Goal: Transaction & Acquisition: Purchase product/service

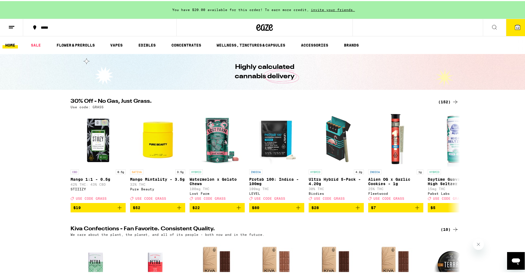
click at [514, 23] on icon at bounding box center [517, 26] width 7 height 7
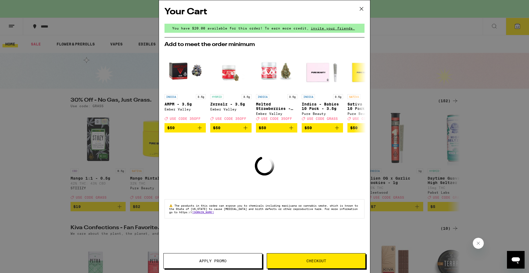
click at [313, 258] on button "Checkout" at bounding box center [316, 260] width 99 height 15
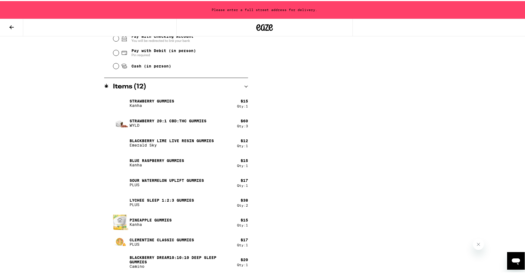
scroll to position [260, 0]
click at [7, 22] on button at bounding box center [11, 26] width 23 height 17
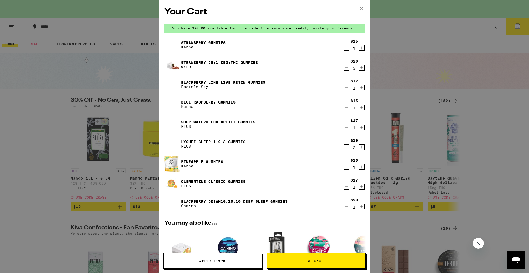
click at [344, 48] on icon "Decrement" at bounding box center [346, 48] width 5 height 7
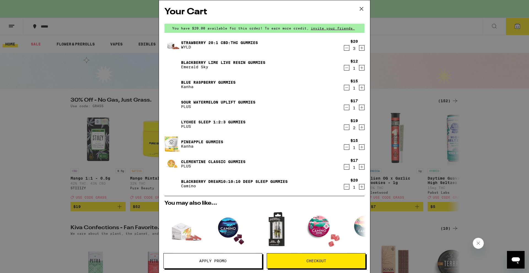
click at [344, 49] on icon "Decrement" at bounding box center [346, 48] width 5 height 7
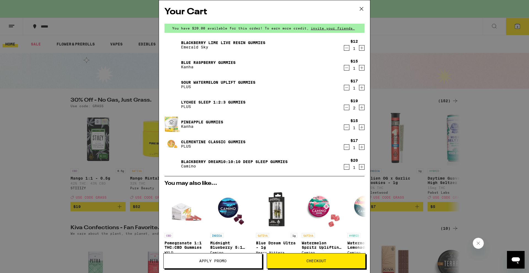
click at [344, 49] on icon "Decrement" at bounding box center [346, 48] width 5 height 7
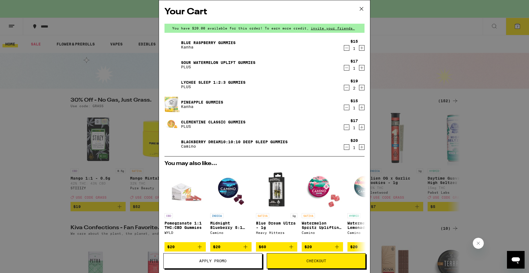
click at [344, 49] on icon "Decrement" at bounding box center [346, 48] width 5 height 7
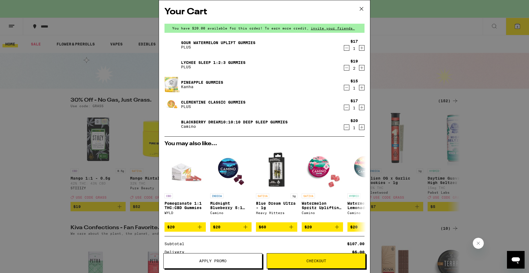
click at [343, 48] on div "$17 1" at bounding box center [353, 45] width 21 height 12
click at [344, 47] on icon "Decrement" at bounding box center [346, 48] width 5 height 7
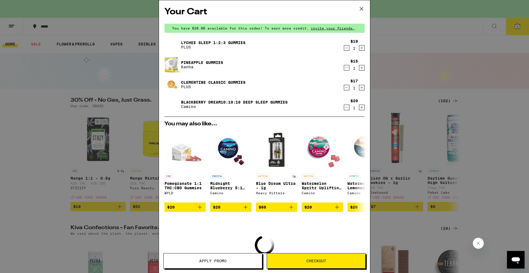
click at [344, 50] on icon "Decrement" at bounding box center [346, 48] width 5 height 7
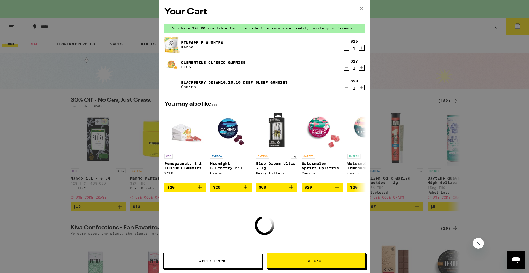
click at [344, 48] on icon "Decrement" at bounding box center [346, 48] width 5 height 7
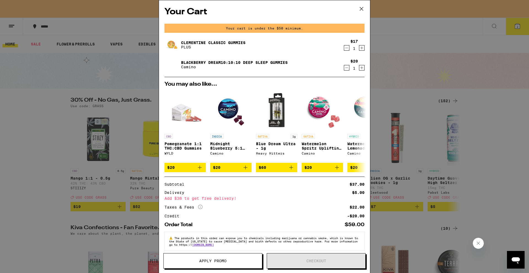
click at [344, 48] on icon "Decrement" at bounding box center [346, 48] width 5 height 7
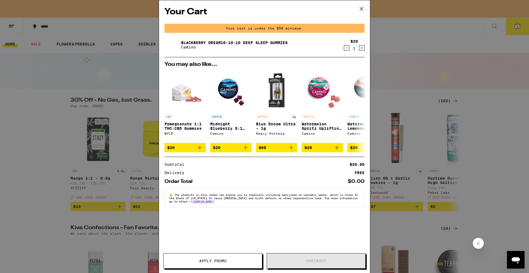
click at [346, 47] on icon "Decrement" at bounding box center [346, 48] width 5 height 7
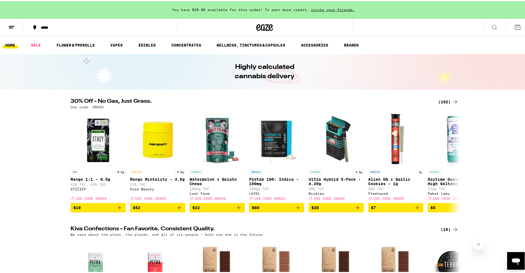
click at [445, 100] on div "(152)" at bounding box center [448, 101] width 20 height 7
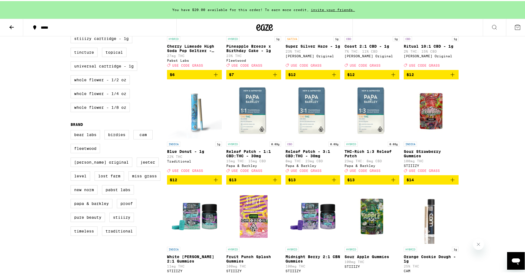
scroll to position [358, 0]
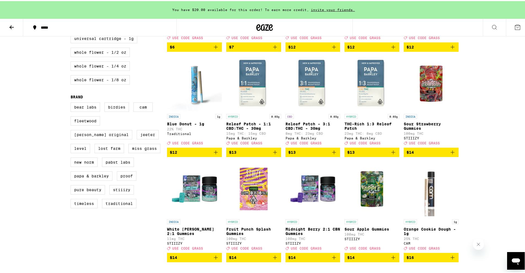
click at [433, 93] on img "Open page for Sour Strawberry Gummies from STIIIZY" at bounding box center [431, 82] width 55 height 55
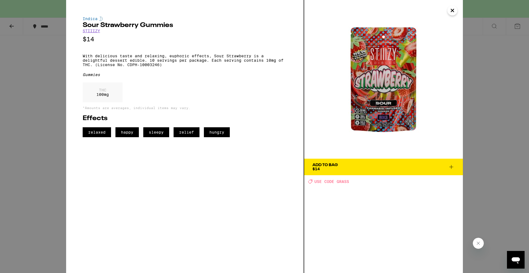
click at [450, 166] on icon at bounding box center [451, 167] width 7 height 7
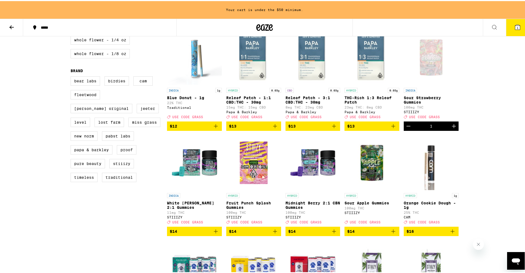
scroll to position [413, 0]
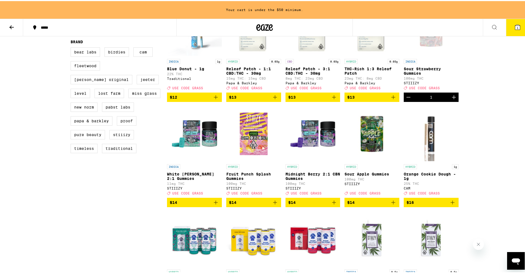
click at [391, 205] on icon "Add to bag" at bounding box center [393, 201] width 7 height 7
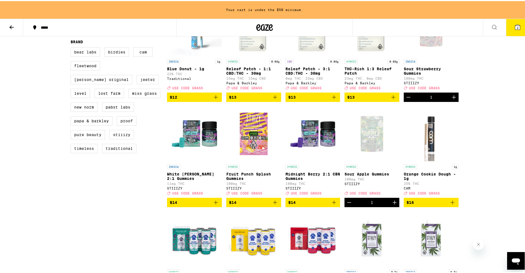
click at [301, 180] on p "Midnight Berry 2:1 CBN Gummies" at bounding box center [312, 175] width 55 height 9
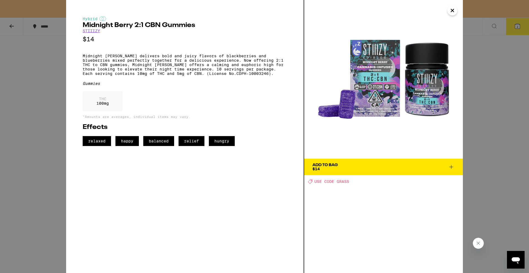
click at [448, 165] on icon at bounding box center [451, 167] width 7 height 7
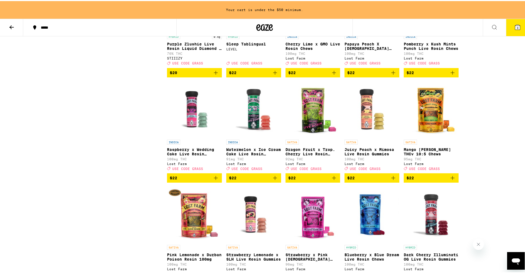
scroll to position [1074, 0]
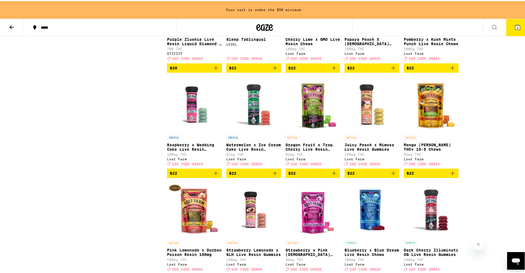
click at [322, 150] on p "Dragon Fruit x Trop. Cherry Live Rosin Chews" at bounding box center [312, 146] width 55 height 9
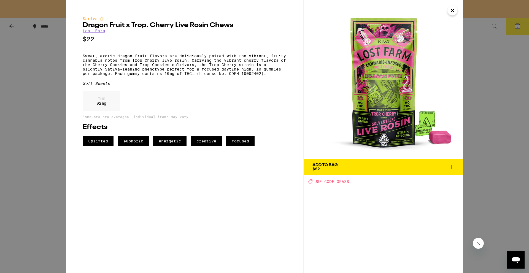
click at [452, 166] on icon at bounding box center [451, 167] width 7 height 7
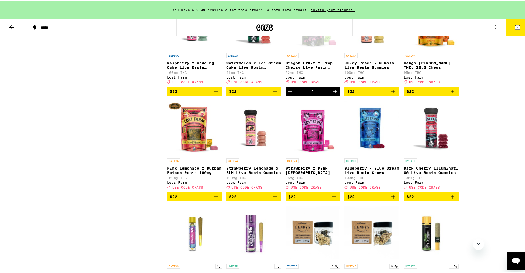
scroll to position [1157, 0]
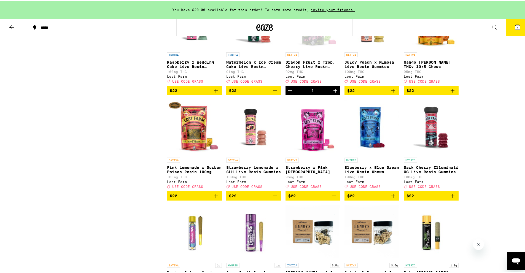
click at [392, 198] on icon "Add to bag" at bounding box center [393, 194] width 7 height 7
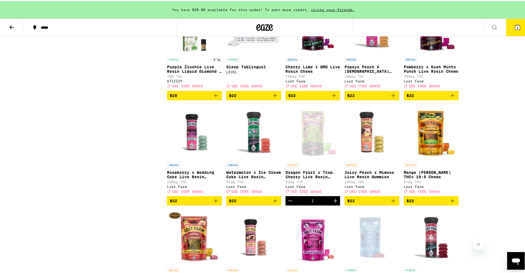
scroll to position [1074, 0]
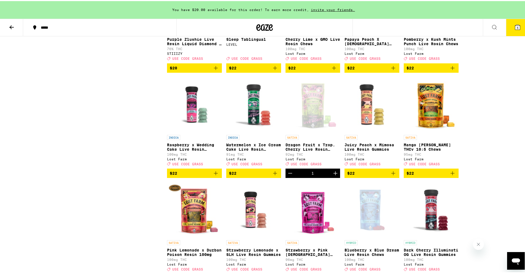
click at [322, 45] on p "Cherry Lime x GMO Live Rosin Chews" at bounding box center [312, 40] width 55 height 9
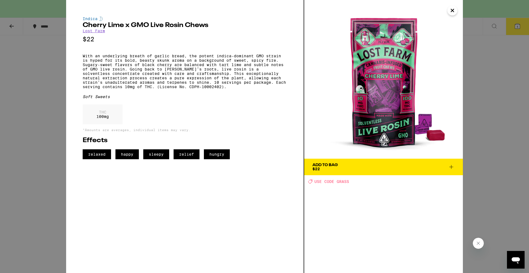
click at [453, 169] on icon at bounding box center [451, 167] width 7 height 7
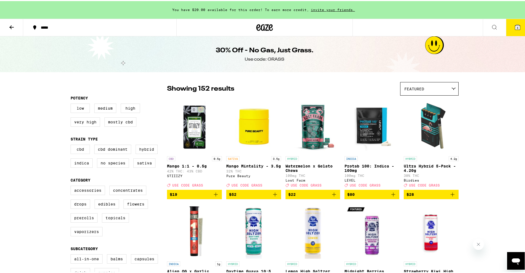
click at [7, 21] on button at bounding box center [11, 26] width 23 height 17
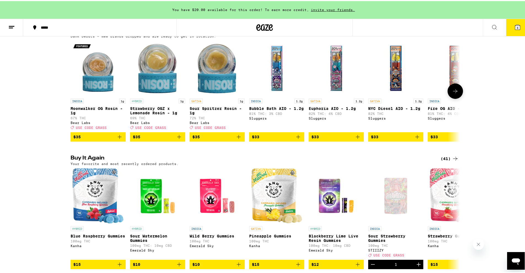
scroll to position [496, 0]
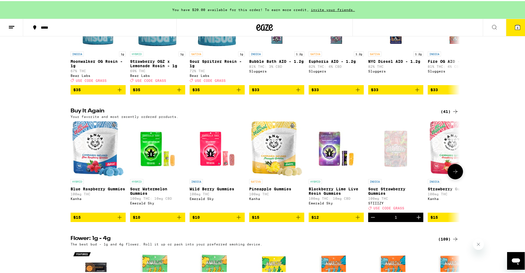
click at [454, 174] on icon at bounding box center [455, 170] width 7 height 7
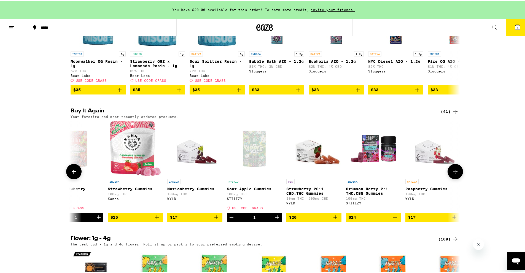
scroll to position [0, 328]
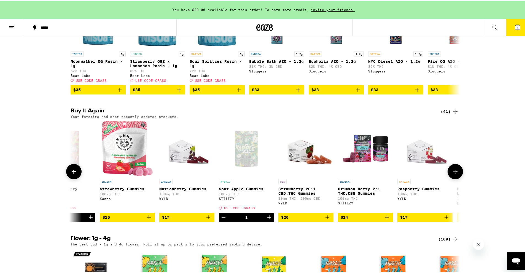
click at [296, 194] on p "Strawberry 20:1 CBD:THC Gummies" at bounding box center [305, 190] width 55 height 9
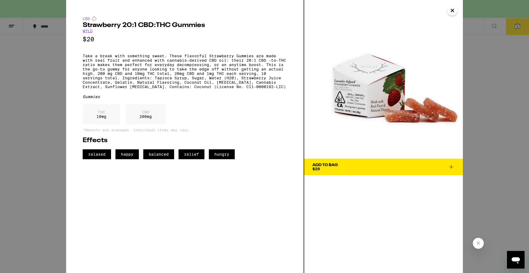
click at [452, 166] on icon at bounding box center [451, 167] width 7 height 7
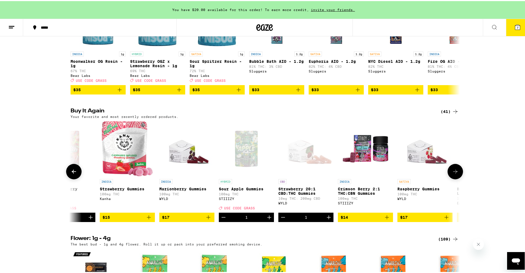
click at [442, 221] on button "$17" at bounding box center [424, 216] width 55 height 9
click at [399, 220] on icon "Decrement" at bounding box center [402, 216] width 7 height 7
click at [326, 220] on icon "Increment" at bounding box center [328, 216] width 7 height 7
click at [515, 24] on icon at bounding box center [517, 26] width 5 height 5
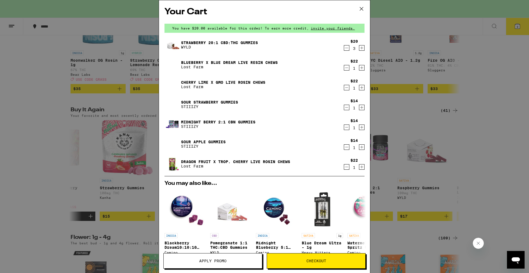
click at [213, 259] on span "Apply Promo" at bounding box center [212, 261] width 27 height 4
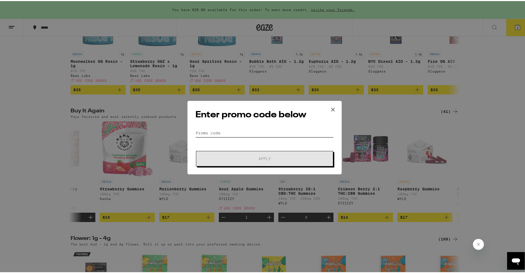
click at [231, 133] on input "Promo Code" at bounding box center [264, 132] width 138 height 8
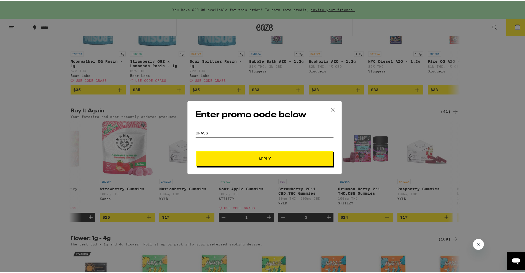
type input "grass"
click at [278, 161] on button "Apply" at bounding box center [264, 157] width 137 height 15
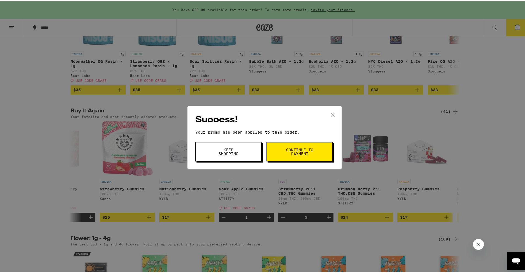
click at [289, 152] on span "Continue to payment" at bounding box center [299, 151] width 28 height 8
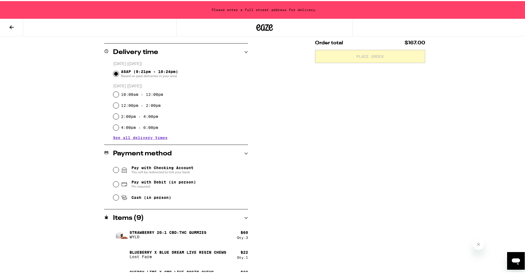
scroll to position [55, 0]
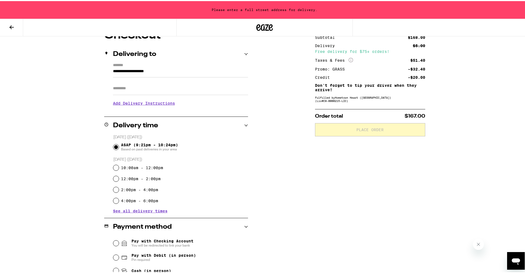
click at [6, 23] on button at bounding box center [11, 26] width 23 height 17
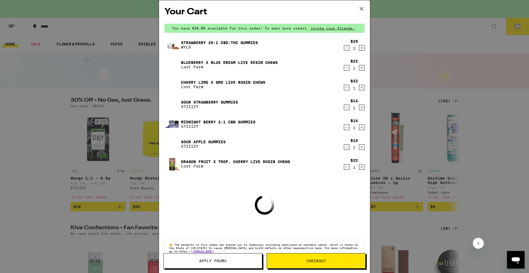
click at [96, 75] on div "Your Cart You have $20.00 available for this order! To earn more credit, invite…" at bounding box center [264, 136] width 529 height 273
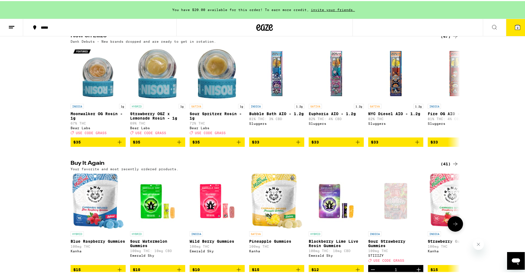
scroll to position [496, 0]
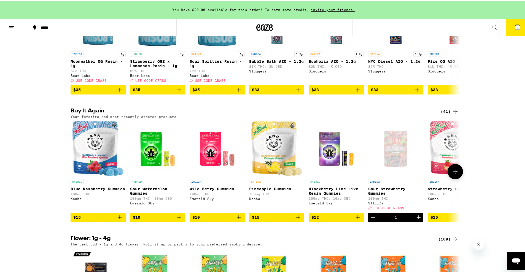
click at [457, 178] on button at bounding box center [454, 170] width 15 height 15
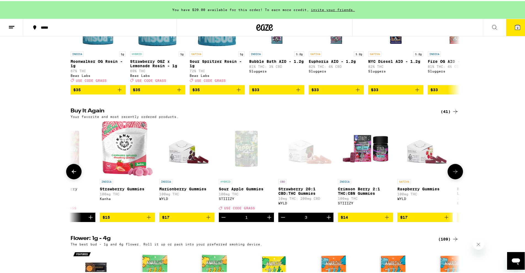
click at [457, 178] on button at bounding box center [454, 170] width 15 height 15
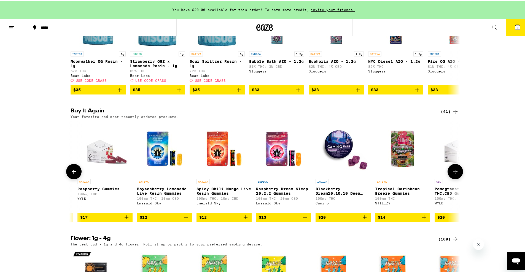
scroll to position [0, 656]
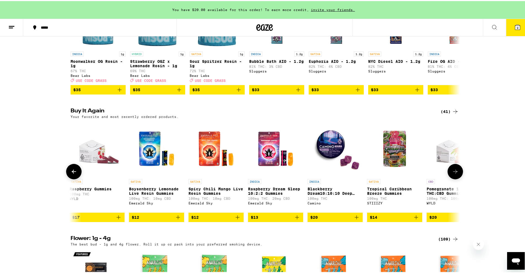
click at [457, 178] on button at bounding box center [454, 170] width 15 height 15
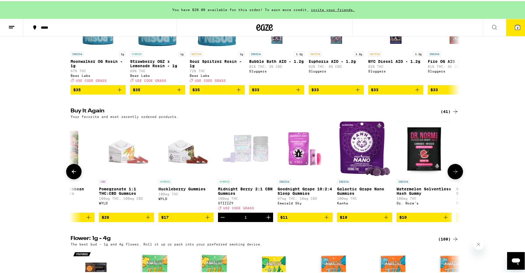
scroll to position [0, 983]
click at [457, 178] on button at bounding box center [454, 170] width 15 height 15
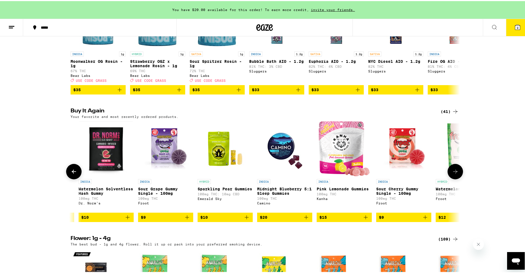
scroll to position [0, 1311]
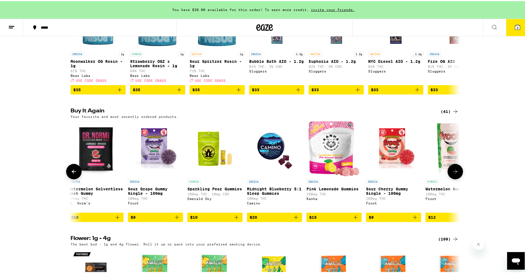
click at [457, 178] on button at bounding box center [454, 170] width 15 height 15
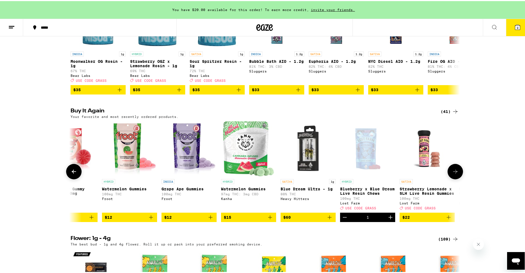
scroll to position [0, 1639]
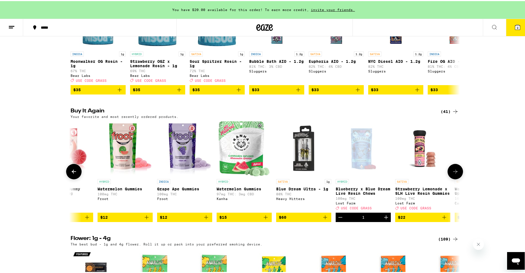
click at [457, 178] on button at bounding box center [454, 170] width 15 height 15
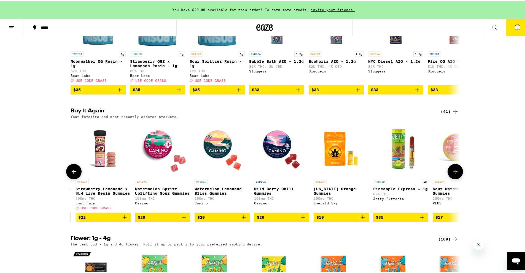
scroll to position [0, 1967]
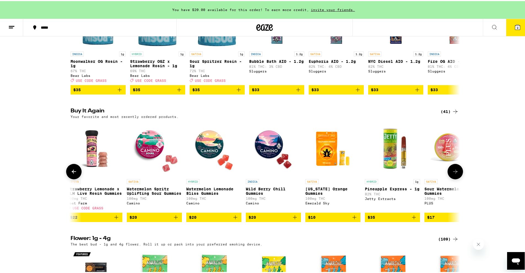
click at [453, 178] on button at bounding box center [454, 170] width 15 height 15
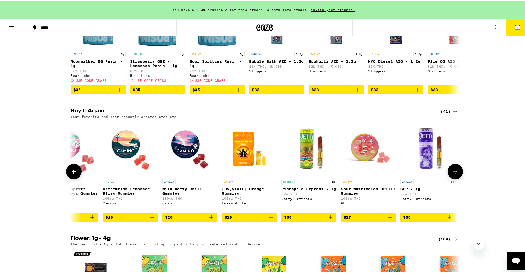
scroll to position [0, 2052]
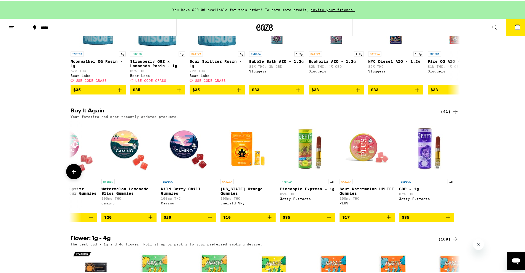
click at [453, 178] on div at bounding box center [454, 170] width 15 height 15
click at [389, 220] on icon "Add to bag" at bounding box center [388, 216] width 7 height 7
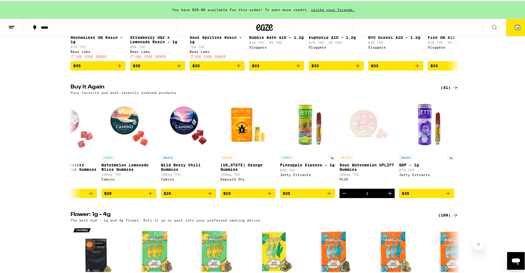
scroll to position [551, 0]
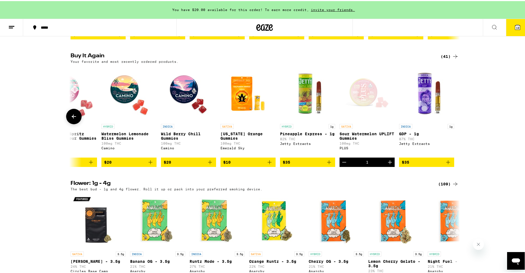
click at [71, 119] on icon at bounding box center [74, 115] width 7 height 7
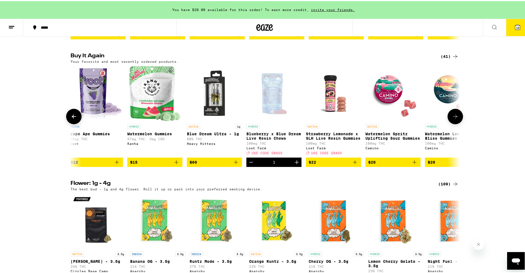
scroll to position [0, 1724]
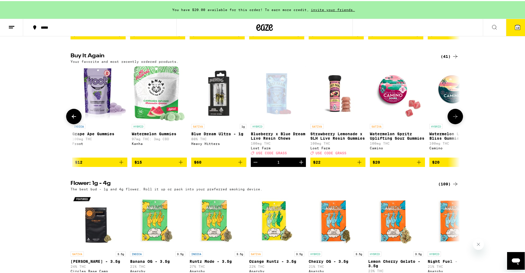
click at [72, 119] on icon at bounding box center [74, 115] width 7 height 7
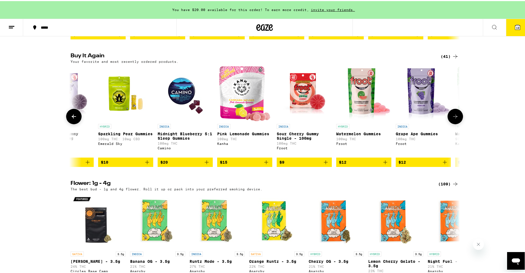
scroll to position [0, 1396]
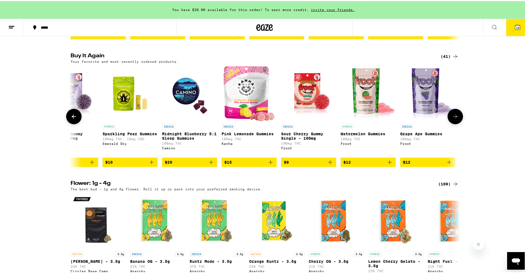
click at [75, 119] on icon at bounding box center [74, 115] width 7 height 7
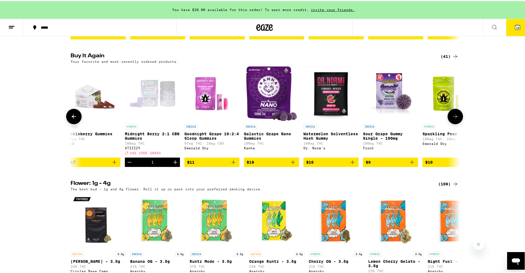
scroll to position [0, 1068]
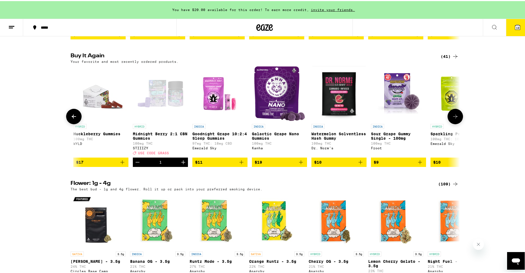
click at [75, 119] on icon at bounding box center [74, 115] width 7 height 7
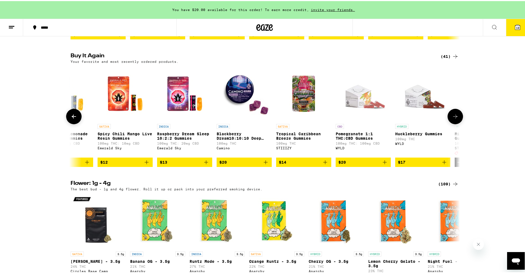
scroll to position [0, 740]
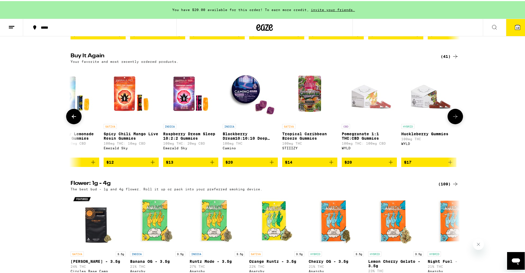
click at [75, 119] on icon at bounding box center [74, 115] width 7 height 7
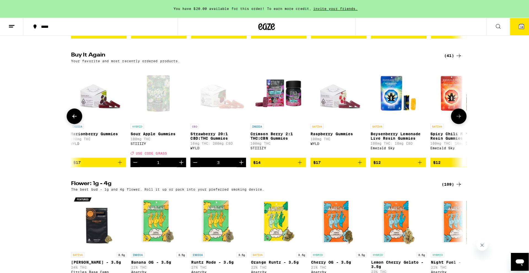
scroll to position [0, 413]
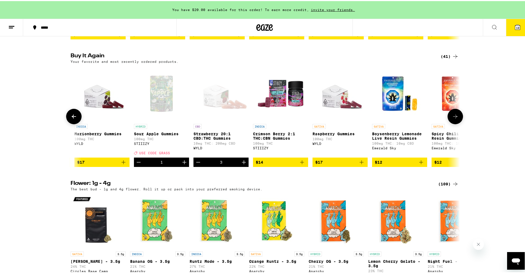
click at [418, 164] on icon "Add to bag" at bounding box center [421, 161] width 7 height 7
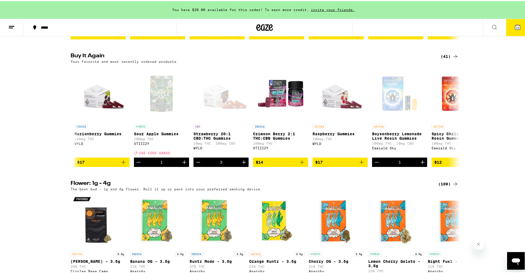
click at [511, 26] on button "11" at bounding box center [517, 26] width 23 height 17
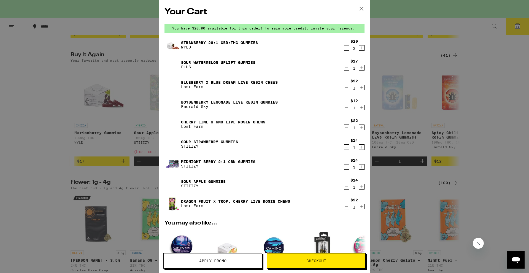
click at [318, 259] on span "Checkout" at bounding box center [316, 261] width 20 height 4
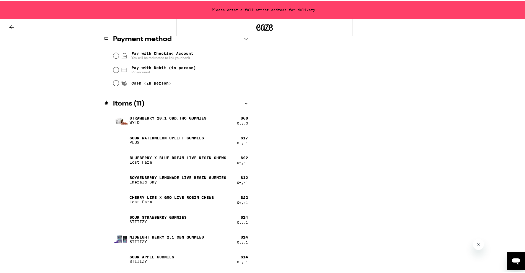
scroll to position [260, 0]
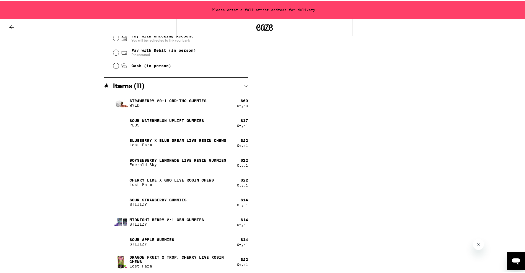
click at [167, 139] on p "Blueberry x Blue Dream Live Resin Chews" at bounding box center [177, 139] width 97 height 4
click at [148, 142] on p "Lost Farm" at bounding box center [177, 144] width 97 height 4
click at [9, 28] on icon at bounding box center [11, 26] width 7 height 7
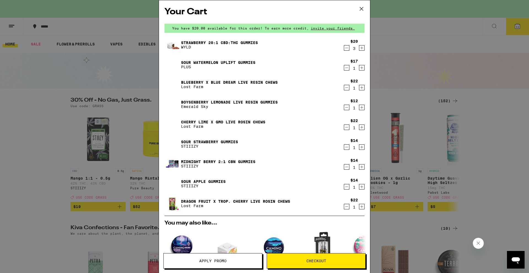
click at [222, 41] on link "Strawberry 20:1 CBD:THC Gummies" at bounding box center [219, 42] width 77 height 4
click at [215, 82] on link "Blueberry x Blue Dream Live Resin Chews" at bounding box center [229, 82] width 97 height 4
click at [217, 122] on link "Cherry Lime x GMO Live Rosin Chews" at bounding box center [223, 122] width 84 height 4
click at [213, 201] on link "Dragon Fruit x Trop. Cherry Live Rosin Chews" at bounding box center [235, 201] width 109 height 4
click at [90, 54] on div "Your Cart You have $20.00 available for this order! To earn more credit, invite…" at bounding box center [264, 136] width 529 height 273
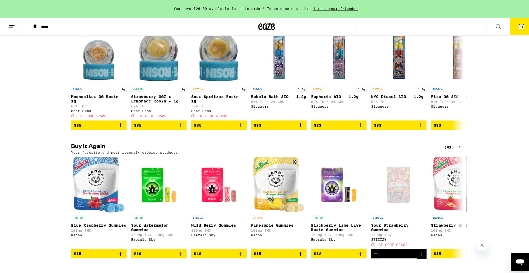
scroll to position [496, 0]
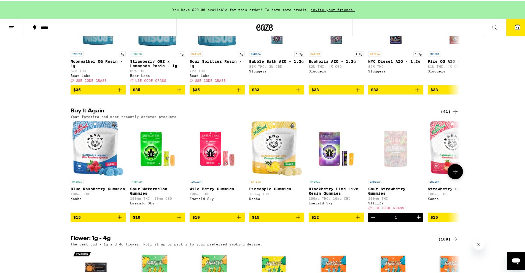
click at [297, 220] on icon "Add to bag" at bounding box center [298, 216] width 7 height 7
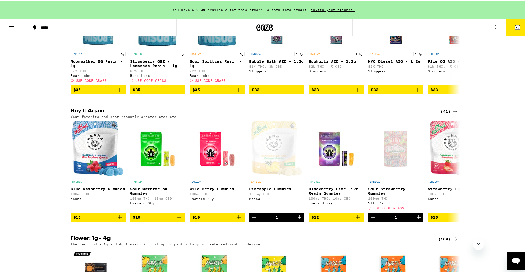
click at [517, 23] on button "12" at bounding box center [517, 26] width 23 height 17
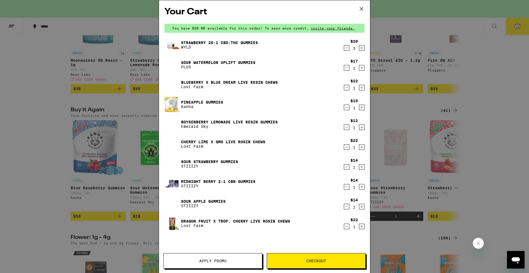
click at [322, 257] on button "Checkout" at bounding box center [316, 260] width 99 height 15
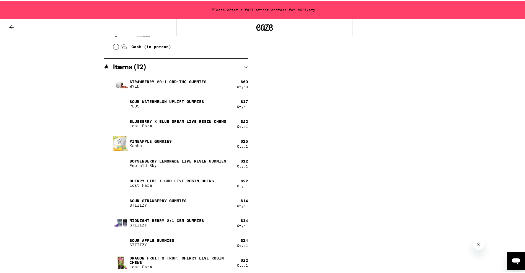
scroll to position [280, 0]
click at [11, 24] on icon at bounding box center [11, 26] width 4 height 4
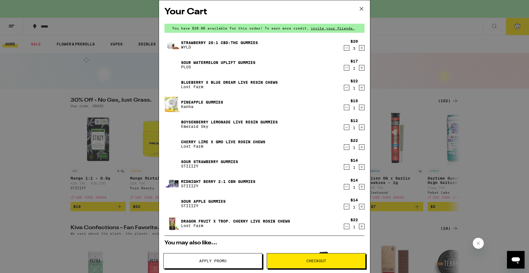
click at [37, 101] on div "Your Cart You have $20.00 available for this order! To earn more credit, invite…" at bounding box center [264, 136] width 529 height 273
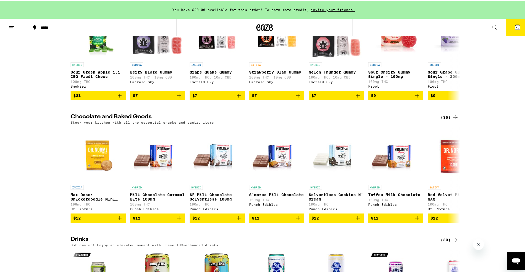
scroll to position [1790, 0]
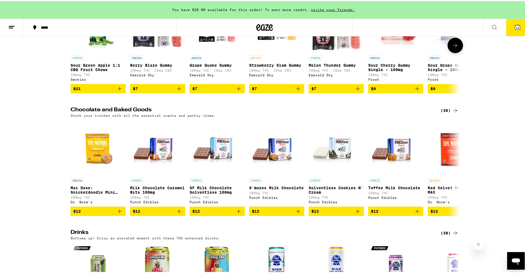
click at [454, 48] on icon at bounding box center [455, 44] width 7 height 7
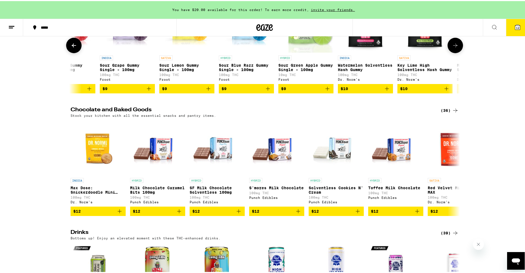
click at [454, 48] on icon at bounding box center [455, 44] width 7 height 7
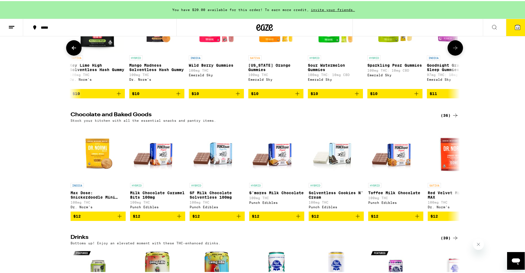
scroll to position [0, 656]
click at [454, 55] on button at bounding box center [454, 46] width 15 height 15
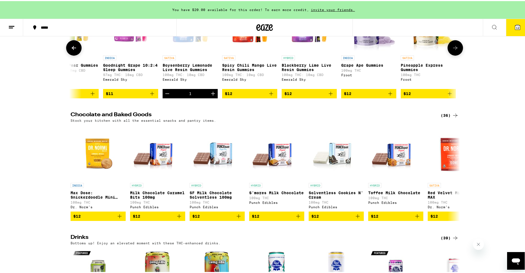
scroll to position [0, 983]
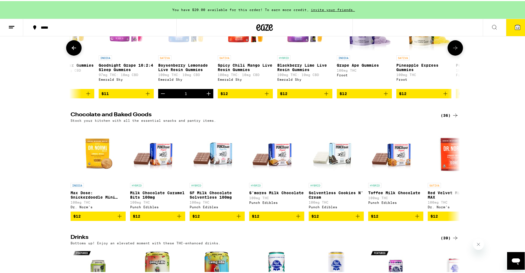
click at [454, 55] on button at bounding box center [454, 46] width 15 height 15
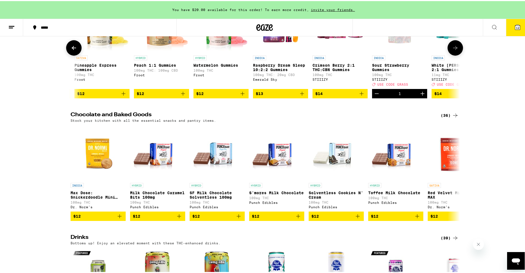
scroll to position [0, 1311]
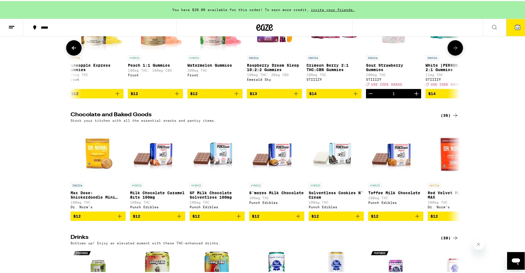
click at [454, 55] on button at bounding box center [454, 46] width 15 height 15
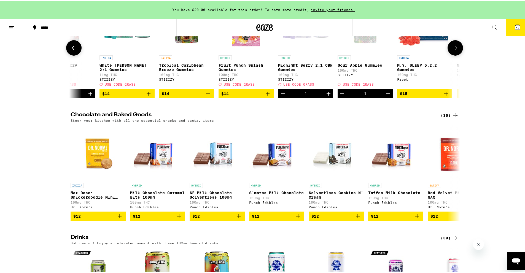
scroll to position [0, 1639]
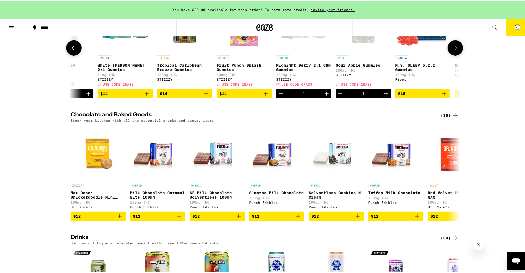
click at [454, 50] on icon at bounding box center [455, 47] width 7 height 7
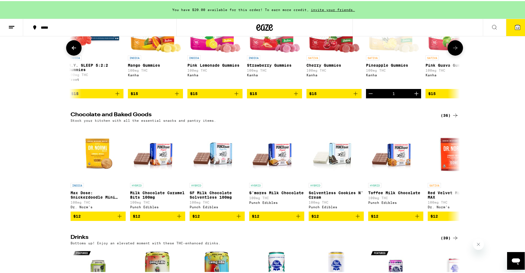
scroll to position [0, 1967]
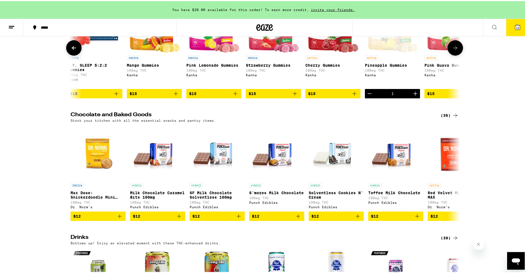
click at [454, 50] on icon at bounding box center [455, 47] width 7 height 7
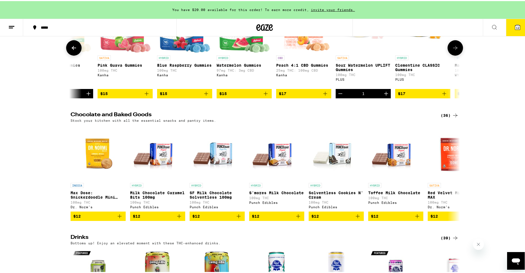
scroll to position [0, 2294]
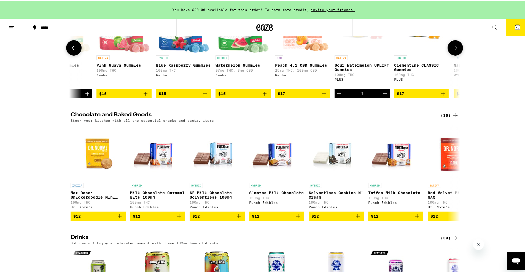
click at [455, 50] on icon at bounding box center [455, 47] width 7 height 7
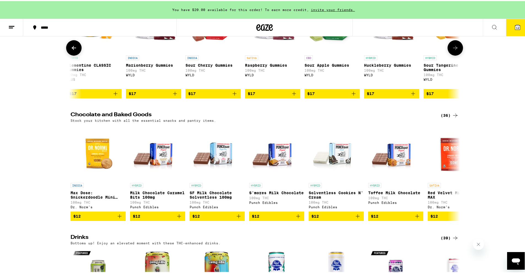
scroll to position [0, 2622]
click at [455, 50] on icon at bounding box center [455, 47] width 7 height 7
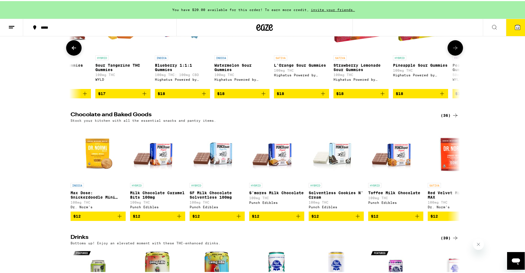
click at [455, 50] on icon at bounding box center [455, 47] width 7 height 7
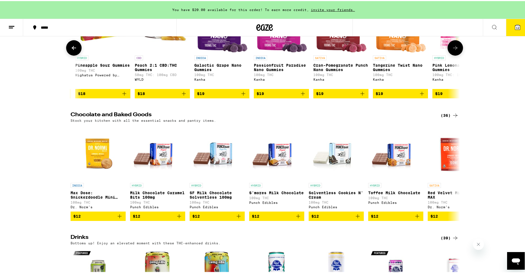
scroll to position [0, 3278]
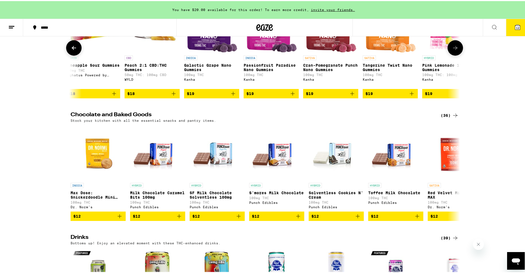
click at [455, 50] on icon at bounding box center [455, 47] width 7 height 7
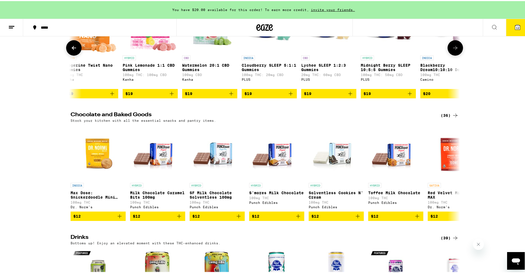
scroll to position [0, 3606]
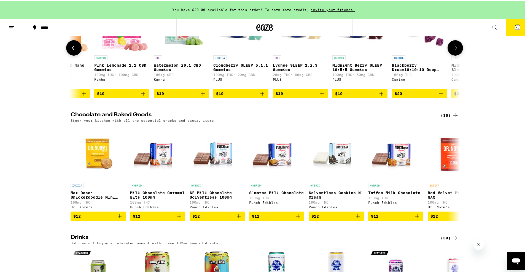
click at [455, 50] on icon at bounding box center [455, 47] width 7 height 7
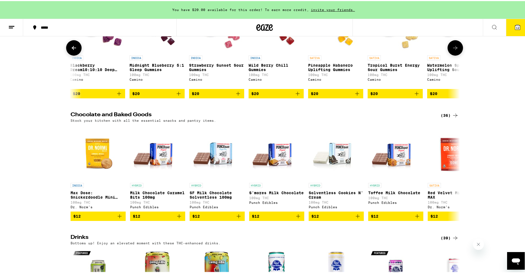
scroll to position [0, 3933]
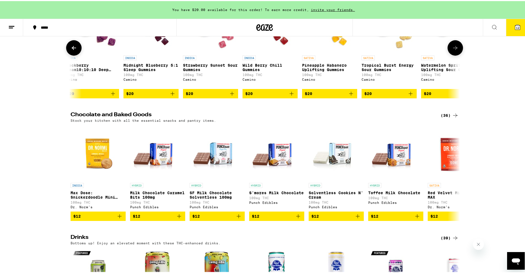
click at [455, 50] on icon at bounding box center [455, 47] width 7 height 7
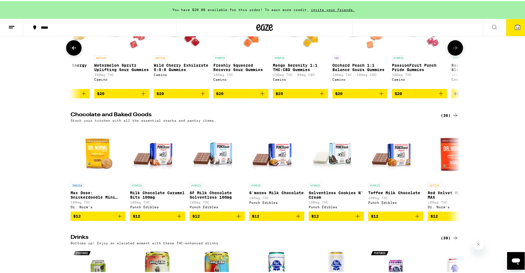
scroll to position [0, 4261]
click at [455, 50] on icon at bounding box center [455, 47] width 7 height 7
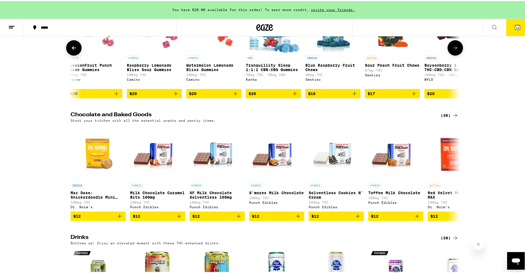
scroll to position [0, 4589]
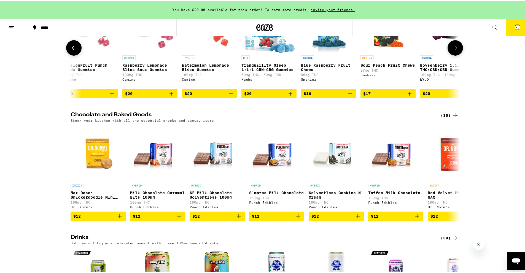
click at [455, 50] on icon at bounding box center [455, 47] width 7 height 7
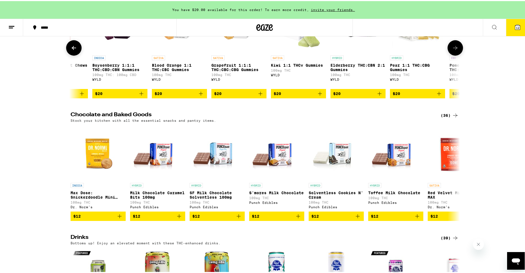
scroll to position [0, 4917]
click at [455, 50] on icon at bounding box center [455, 47] width 7 height 7
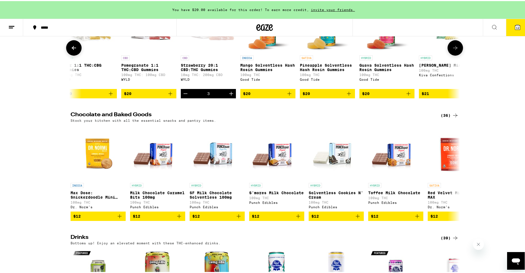
click at [455, 50] on icon at bounding box center [455, 47] width 7 height 7
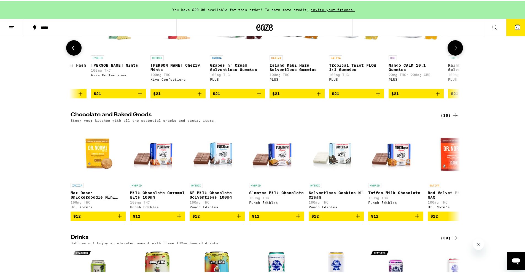
click at [455, 50] on icon at bounding box center [455, 47] width 7 height 7
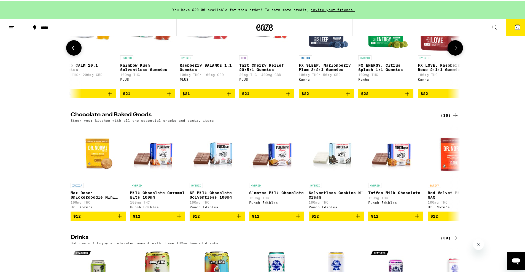
click at [455, 50] on icon at bounding box center [455, 47] width 7 height 7
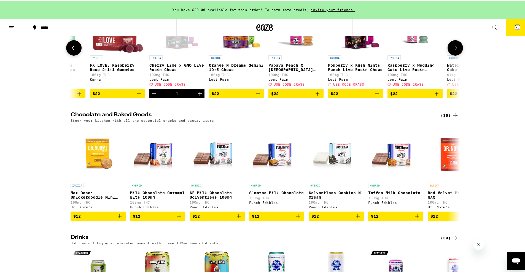
click at [455, 50] on icon at bounding box center [455, 47] width 7 height 7
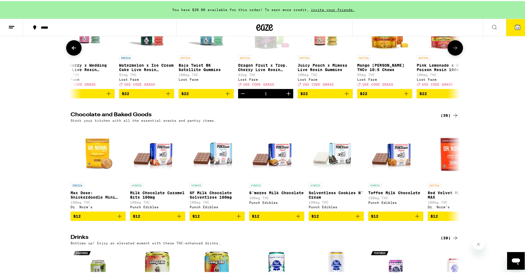
click at [455, 50] on icon at bounding box center [455, 47] width 7 height 7
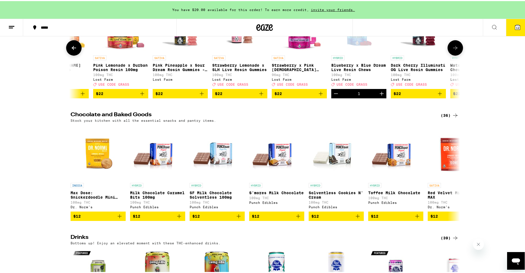
scroll to position [0, 6883]
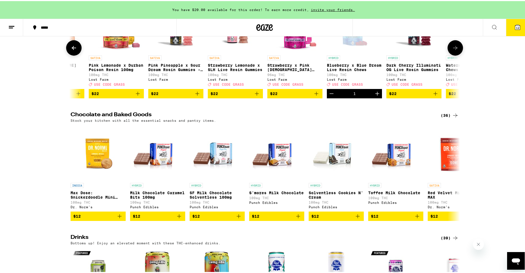
click at [71, 50] on icon at bounding box center [74, 47] width 7 height 7
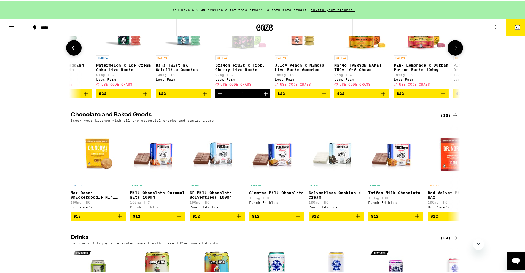
click at [71, 50] on icon at bounding box center [74, 47] width 7 height 7
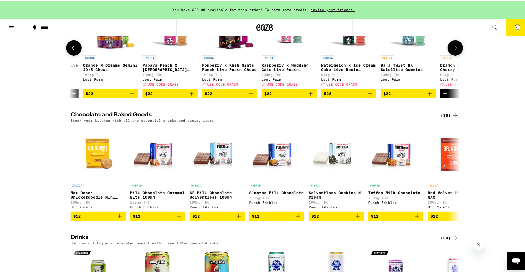
click at [71, 50] on icon at bounding box center [74, 47] width 7 height 7
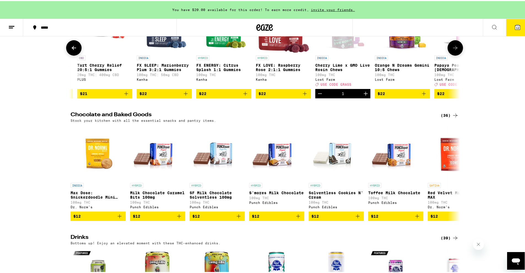
click at [71, 50] on icon at bounding box center [74, 47] width 7 height 7
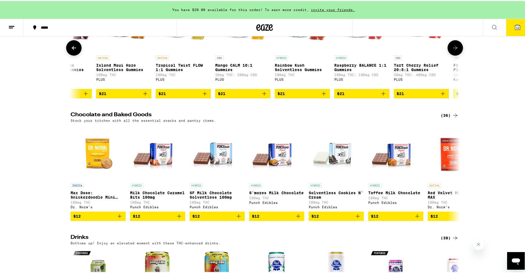
click at [71, 50] on icon at bounding box center [74, 47] width 7 height 7
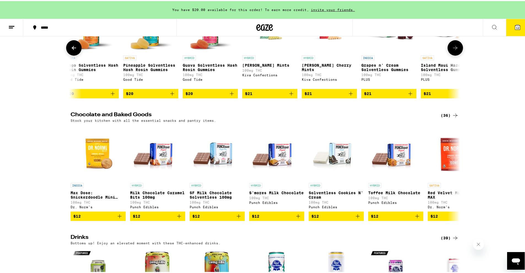
click at [71, 50] on icon at bounding box center [74, 47] width 7 height 7
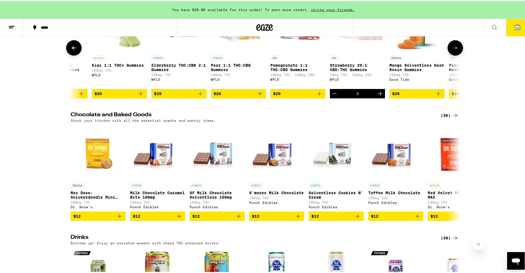
scroll to position [0, 5091]
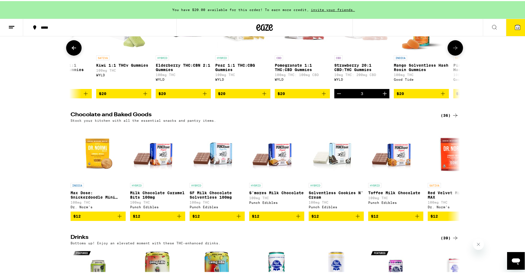
click at [71, 50] on icon at bounding box center [74, 47] width 7 height 7
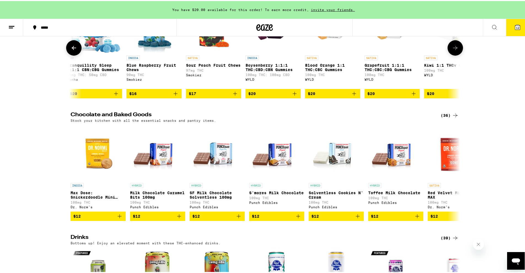
click at [71, 50] on icon at bounding box center [74, 47] width 7 height 7
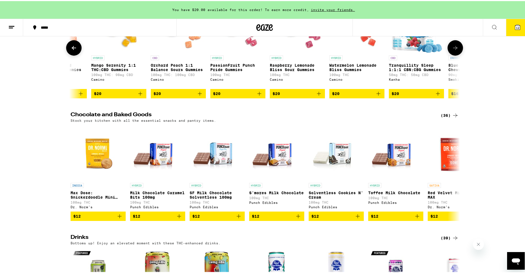
scroll to position [0, 4436]
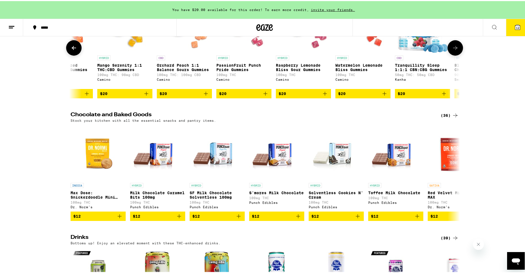
click at [71, 50] on icon at bounding box center [74, 47] width 7 height 7
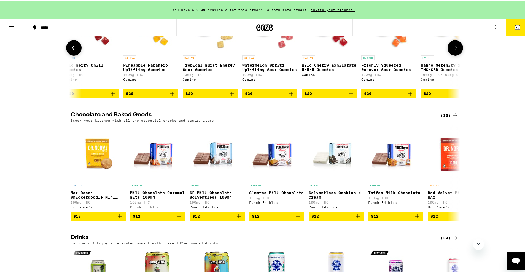
scroll to position [0, 4108]
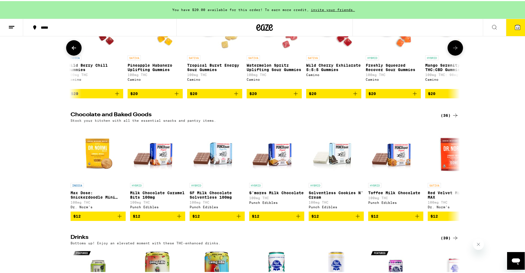
click at [71, 50] on icon at bounding box center [74, 47] width 7 height 7
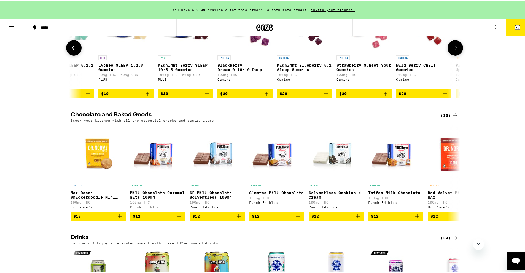
click at [71, 50] on icon at bounding box center [74, 47] width 7 height 7
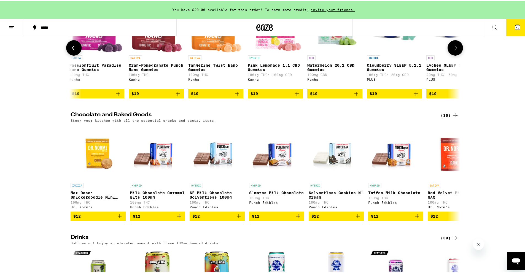
click at [71, 50] on icon at bounding box center [74, 47] width 7 height 7
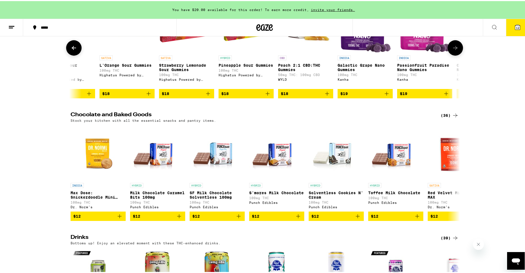
click at [71, 50] on icon at bounding box center [74, 47] width 7 height 7
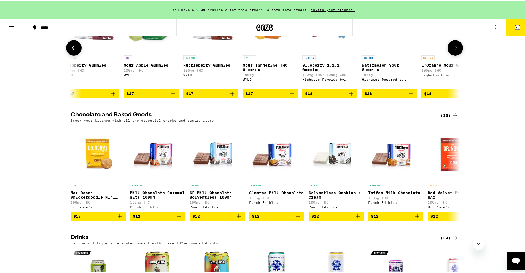
scroll to position [0, 2797]
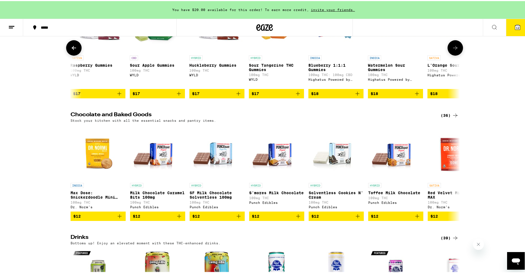
click at [147, 66] on p "Sour Apple Gummies" at bounding box center [157, 64] width 55 height 4
click at [160, 85] on div "CBD Sour Apple Gummies 100mg THC WYLD" at bounding box center [157, 69] width 55 height 31
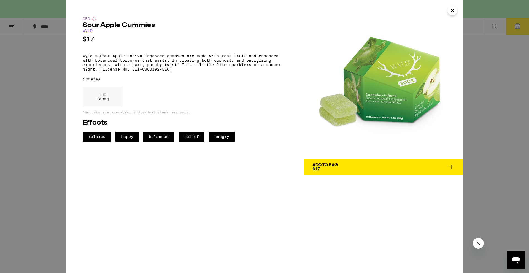
click at [452, 164] on icon at bounding box center [451, 167] width 7 height 7
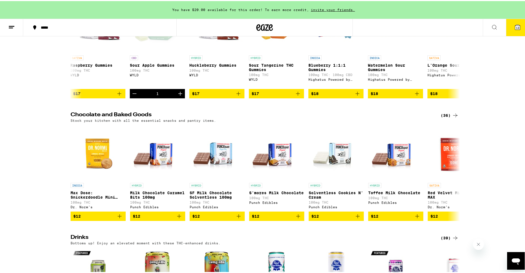
click at [516, 26] on span "13" at bounding box center [517, 26] width 3 height 3
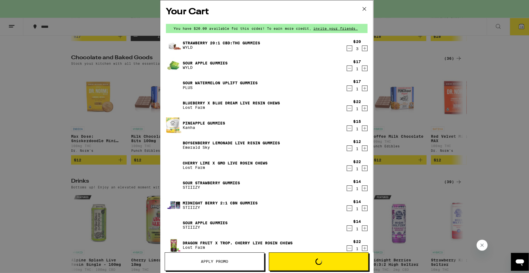
scroll to position [1734, 0]
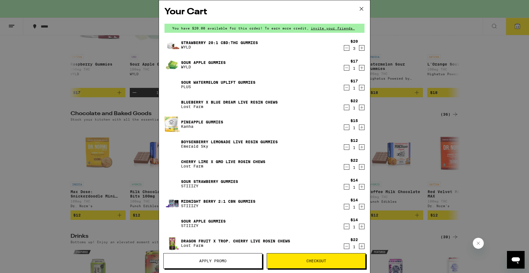
click at [292, 257] on button "Checkout" at bounding box center [316, 260] width 99 height 15
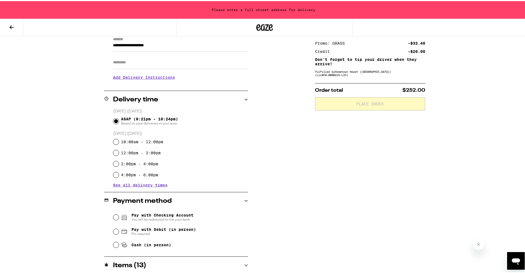
scroll to position [83, 0]
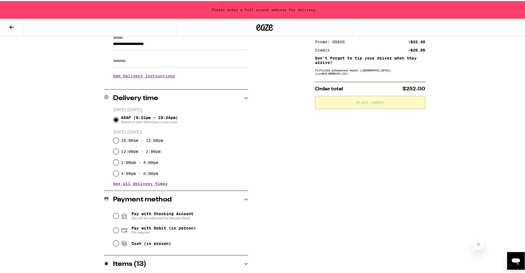
click at [14, 27] on icon at bounding box center [11, 26] width 7 height 7
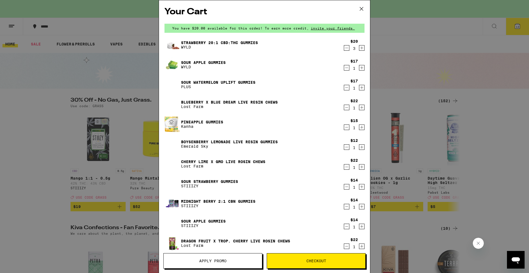
click at [345, 68] on icon "Decrement" at bounding box center [346, 68] width 3 height 0
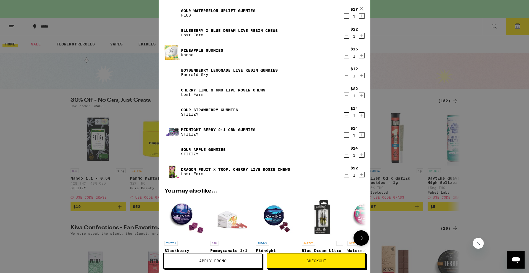
scroll to position [10, 0]
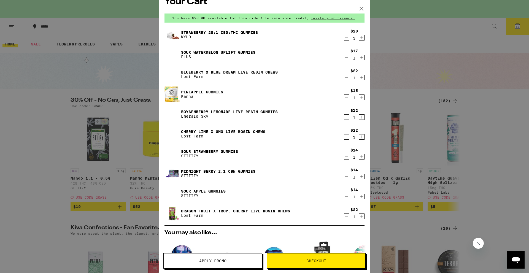
click at [344, 99] on icon "Decrement" at bounding box center [346, 97] width 5 height 7
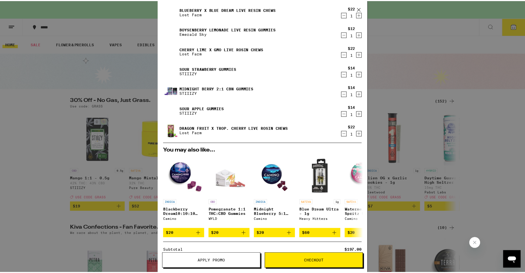
scroll to position [0, 0]
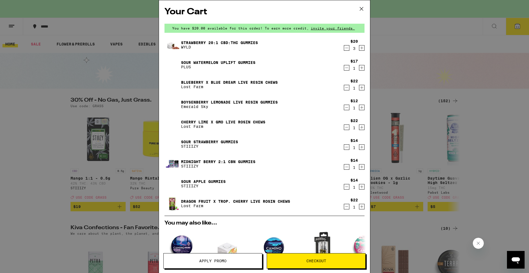
click at [344, 108] on icon "Decrement" at bounding box center [346, 107] width 5 height 7
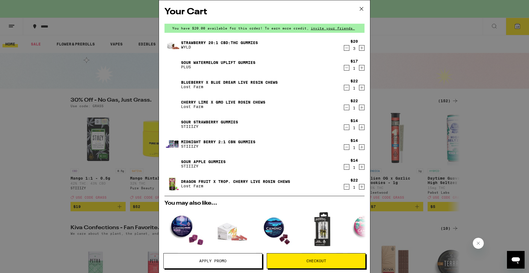
click at [106, 74] on div "Your Cart You have $20.00 available for this order! To earn more credit, invite…" at bounding box center [264, 136] width 529 height 273
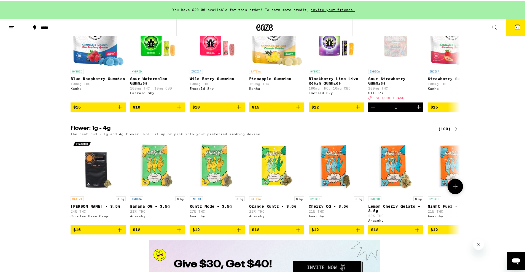
scroll to position [551, 0]
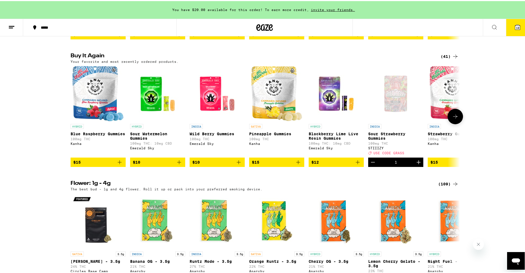
click at [452, 119] on icon at bounding box center [455, 115] width 7 height 7
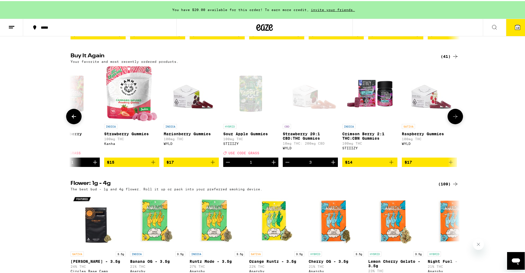
scroll to position [0, 328]
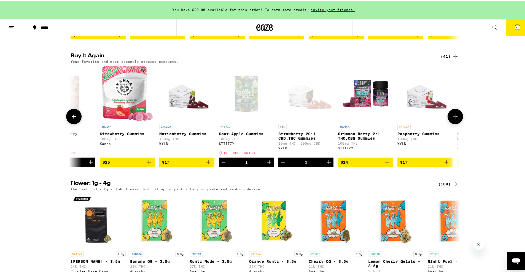
click at [452, 119] on icon at bounding box center [455, 115] width 7 height 7
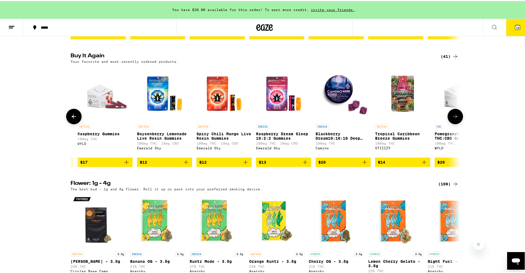
scroll to position [0, 656]
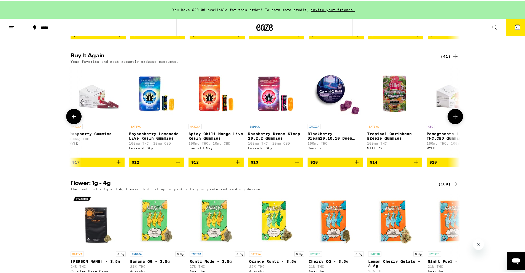
click at [452, 119] on icon at bounding box center [455, 115] width 7 height 7
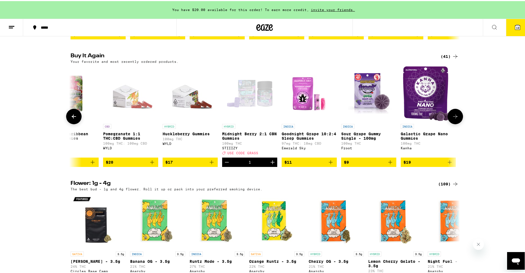
scroll to position [0, 983]
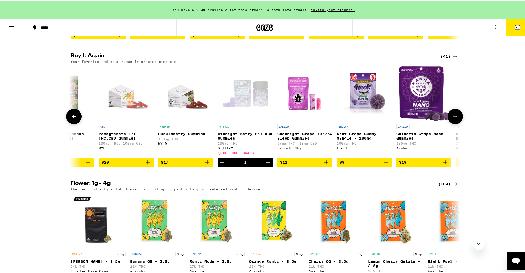
click at [452, 119] on icon at bounding box center [455, 115] width 7 height 7
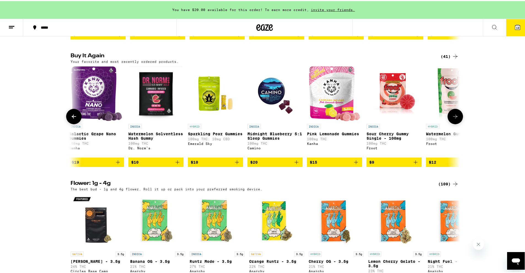
scroll to position [0, 1311]
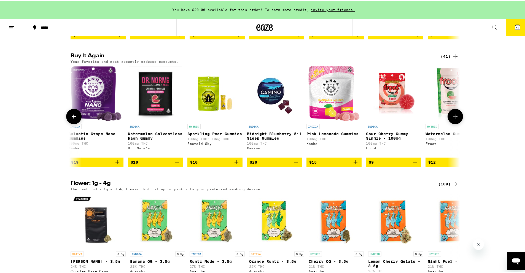
click at [452, 119] on icon at bounding box center [455, 115] width 7 height 7
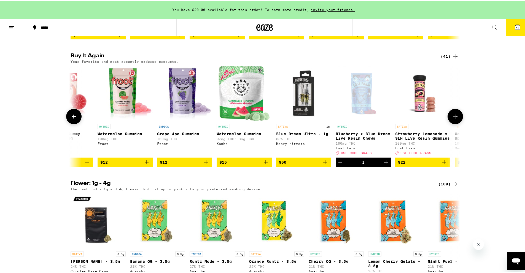
click at [452, 119] on icon at bounding box center [455, 115] width 7 height 7
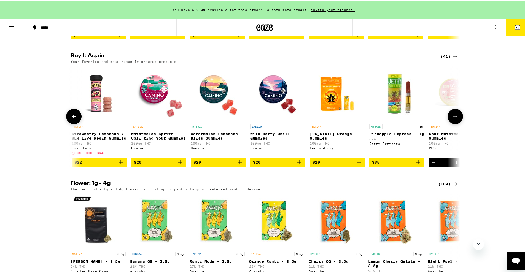
scroll to position [0, 1967]
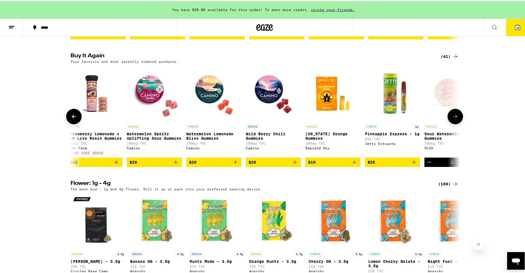
click at [452, 119] on icon at bounding box center [455, 115] width 7 height 7
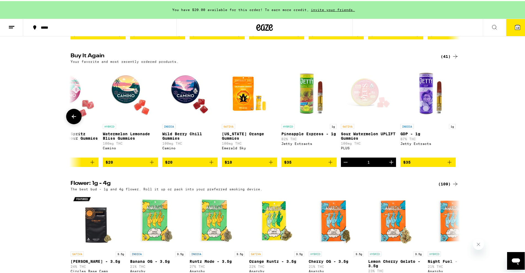
scroll to position [0, 2052]
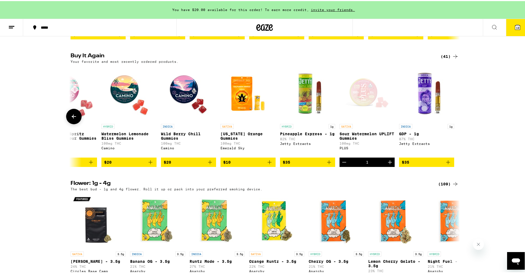
click at [451, 123] on div at bounding box center [454, 115] width 15 height 15
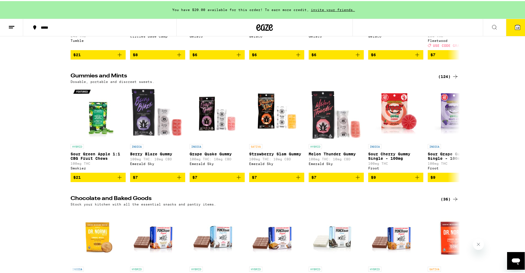
scroll to position [1763, 0]
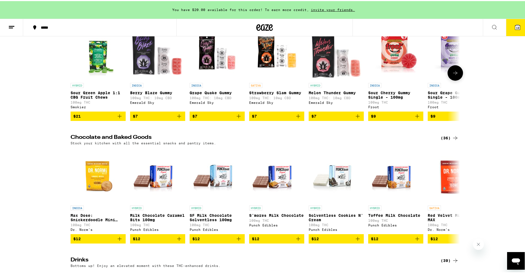
click at [454, 75] on icon at bounding box center [455, 72] width 7 height 7
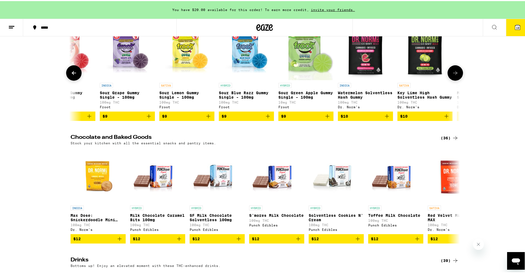
click at [454, 75] on icon at bounding box center [455, 72] width 7 height 7
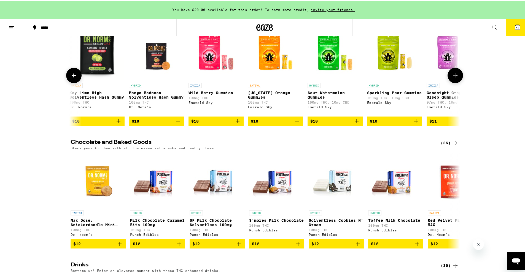
click at [454, 82] on button at bounding box center [454, 74] width 15 height 15
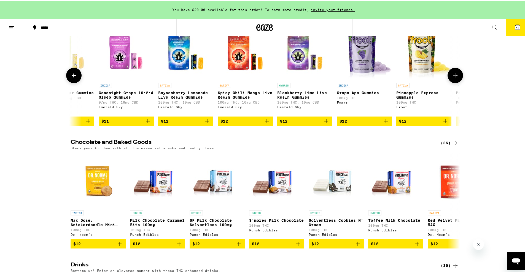
click at [454, 82] on button at bounding box center [454, 74] width 15 height 15
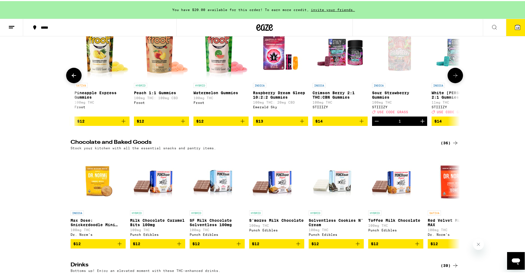
scroll to position [0, 1311]
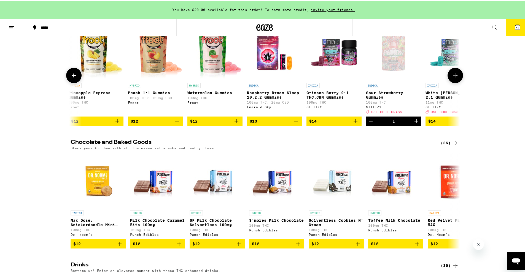
click at [454, 82] on button at bounding box center [454, 74] width 15 height 15
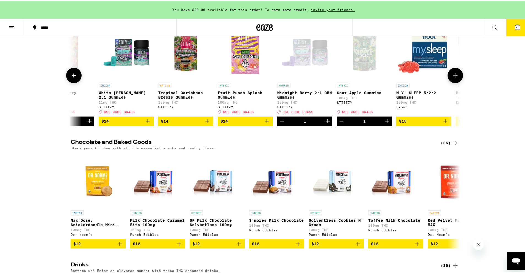
scroll to position [0, 1639]
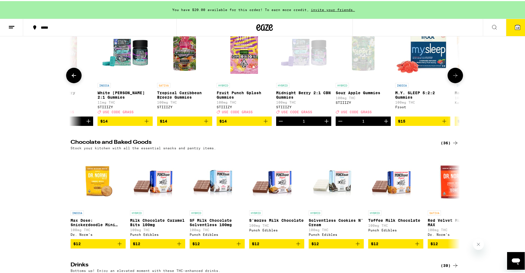
click at [454, 82] on button at bounding box center [454, 74] width 15 height 15
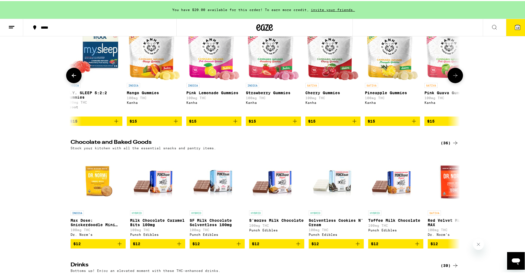
click at [454, 82] on button at bounding box center [454, 74] width 15 height 15
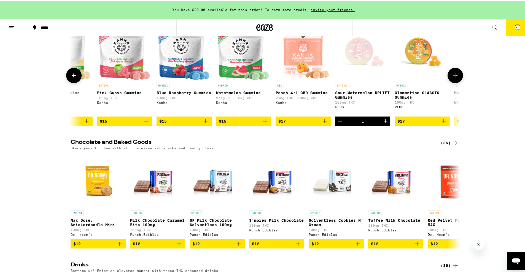
click at [454, 82] on button at bounding box center [454, 74] width 15 height 15
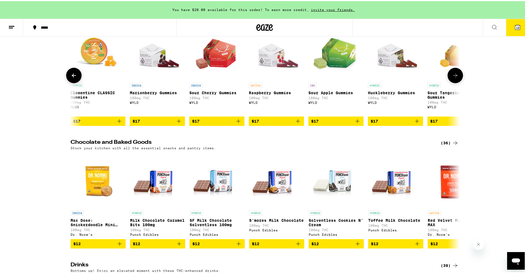
click at [454, 82] on button at bounding box center [454, 74] width 15 height 15
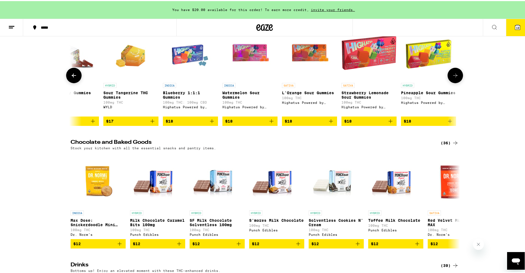
scroll to position [0, 2948]
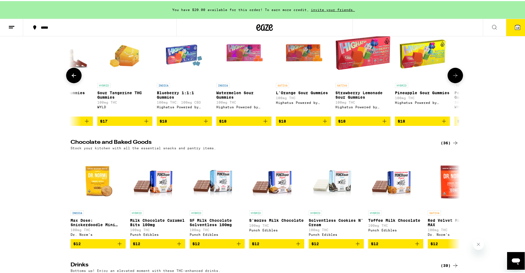
click at [454, 82] on button at bounding box center [454, 74] width 15 height 15
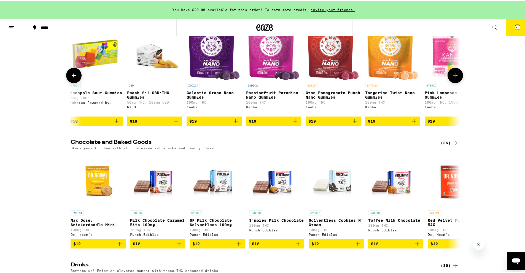
scroll to position [0, 3276]
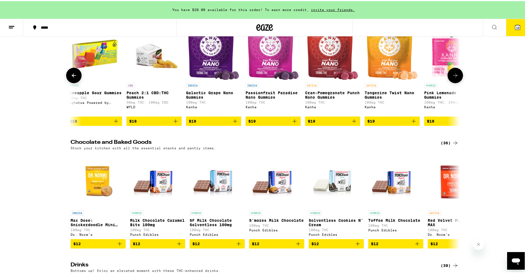
click at [454, 82] on button at bounding box center [454, 74] width 15 height 15
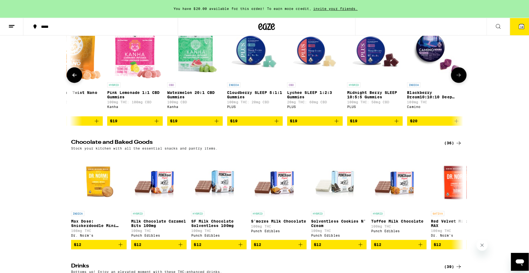
scroll to position [0, 3604]
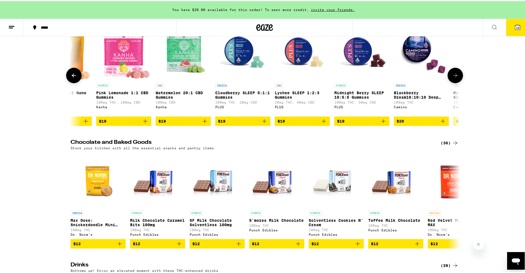
click at [286, 98] on p "Lychee SLEEP 1:2:3 Gummies" at bounding box center [302, 94] width 55 height 9
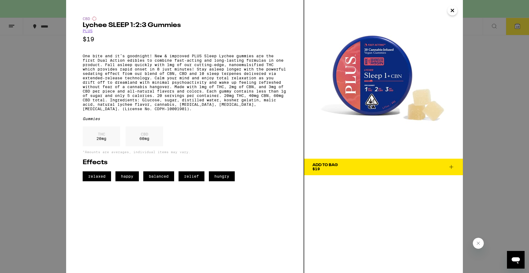
click at [451, 163] on button "Add To Bag $19" at bounding box center [383, 167] width 159 height 17
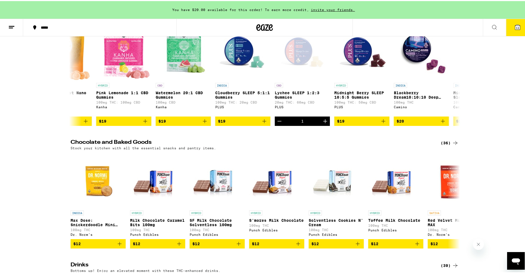
click at [514, 24] on icon at bounding box center [517, 26] width 7 height 7
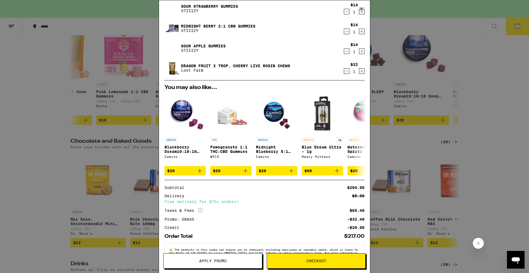
scroll to position [156, 0]
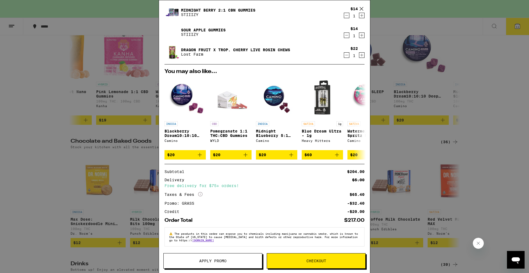
click at [332, 261] on span "Checkout" at bounding box center [316, 261] width 98 height 4
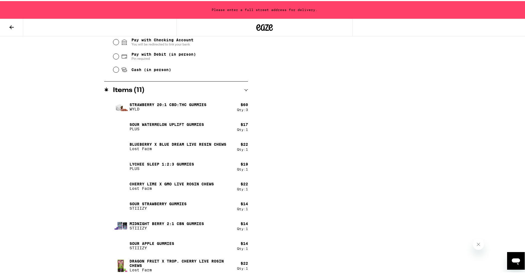
scroll to position [260, 0]
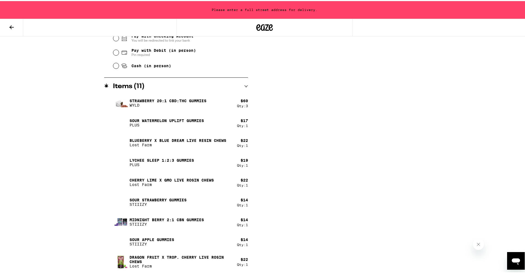
click at [10, 28] on icon at bounding box center [11, 26] width 7 height 7
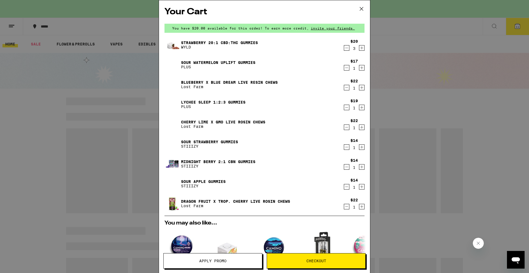
click at [344, 66] on icon "Decrement" at bounding box center [346, 67] width 5 height 7
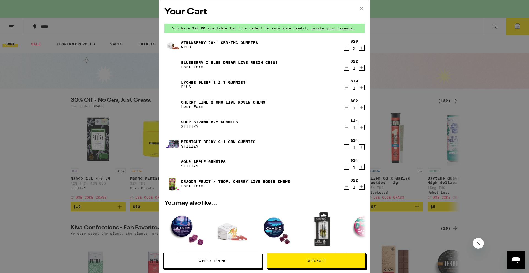
click at [344, 167] on icon "Decrement" at bounding box center [346, 167] width 5 height 7
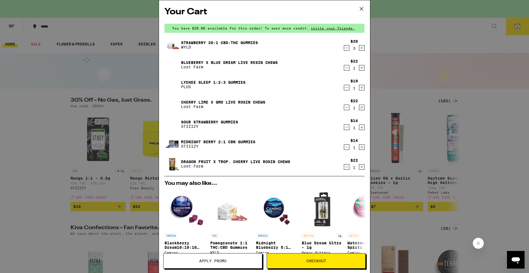
click at [45, 94] on div "Your Cart You have $20.00 available for this order! To earn more credit, invite…" at bounding box center [264, 136] width 529 height 273
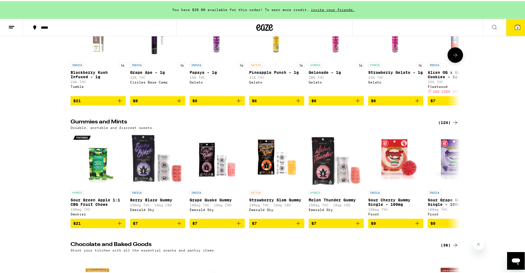
scroll to position [1708, 0]
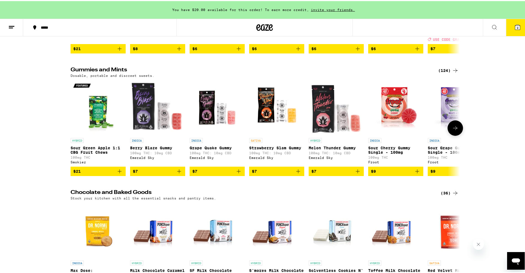
click at [457, 135] on button at bounding box center [454, 126] width 15 height 15
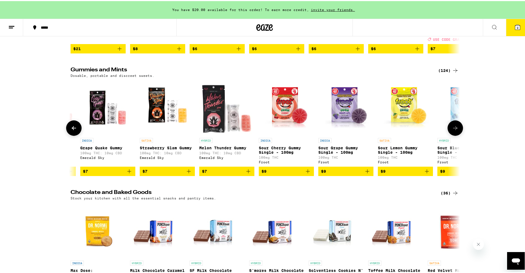
click at [457, 135] on button at bounding box center [454, 126] width 15 height 15
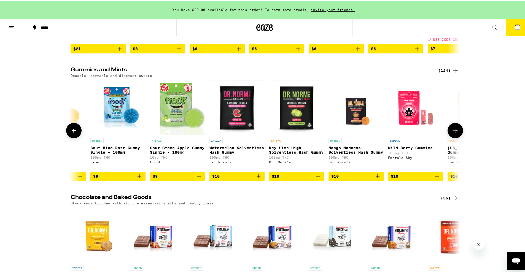
click at [457, 137] on button at bounding box center [454, 129] width 15 height 15
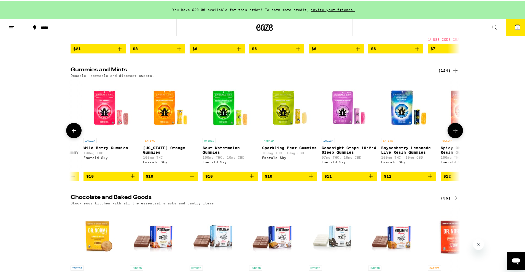
click at [457, 137] on button at bounding box center [454, 129] width 15 height 15
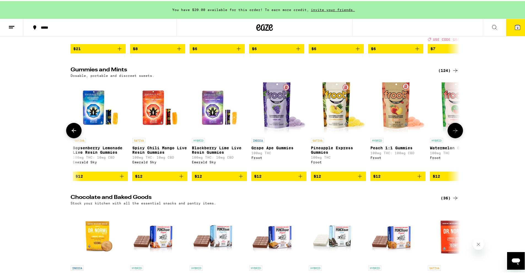
click at [457, 137] on button at bounding box center [454, 129] width 15 height 15
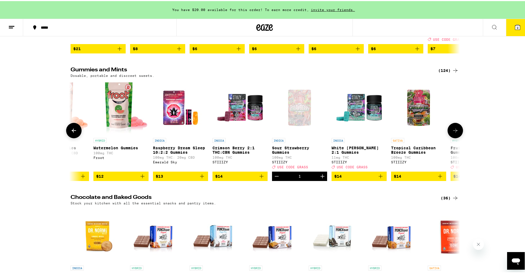
click at [457, 137] on button at bounding box center [454, 129] width 15 height 15
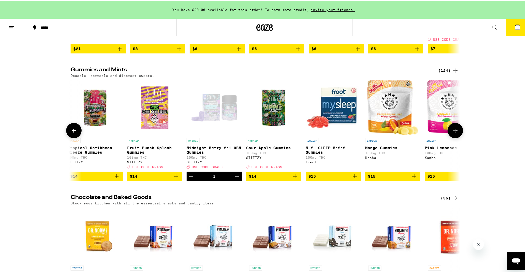
scroll to position [0, 1733]
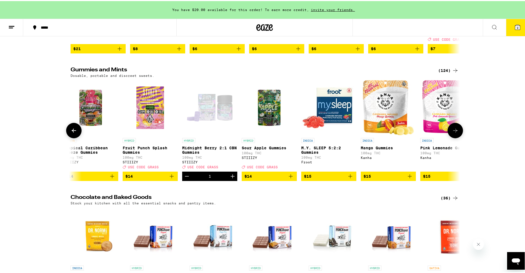
click at [457, 137] on button at bounding box center [454, 129] width 15 height 15
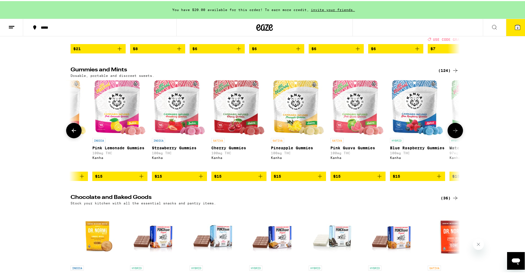
click at [457, 137] on button at bounding box center [454, 129] width 15 height 15
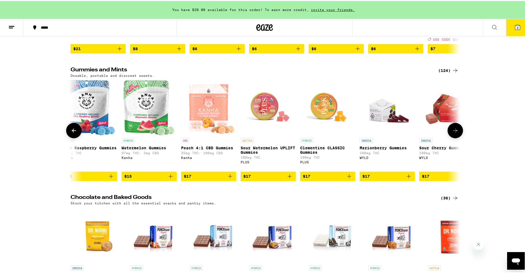
click at [457, 137] on button at bounding box center [454, 129] width 15 height 15
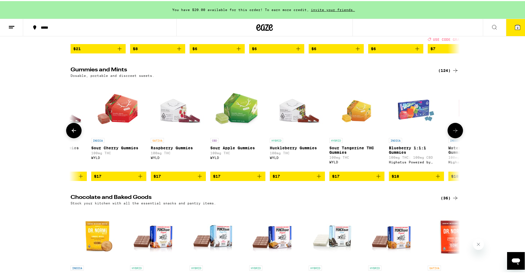
click at [457, 137] on button at bounding box center [454, 129] width 15 height 15
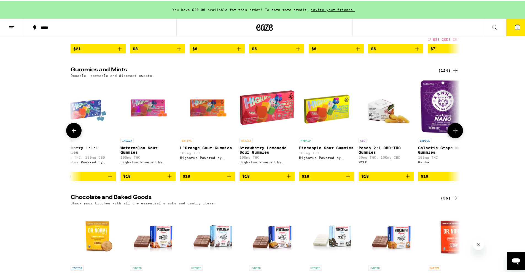
click at [457, 137] on button at bounding box center [454, 129] width 15 height 15
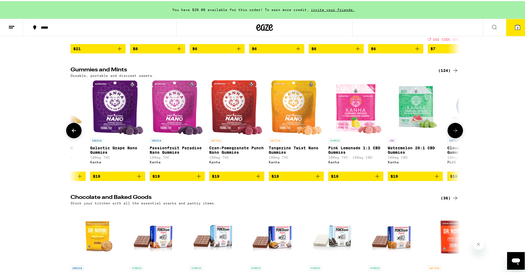
click at [457, 137] on button at bounding box center [454, 129] width 15 height 15
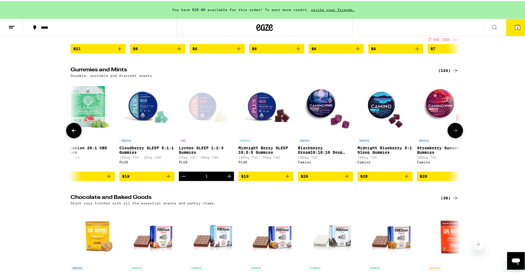
click at [457, 137] on button at bounding box center [454, 129] width 15 height 15
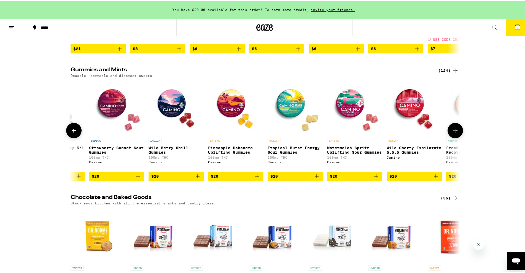
click at [457, 137] on button at bounding box center [454, 129] width 15 height 15
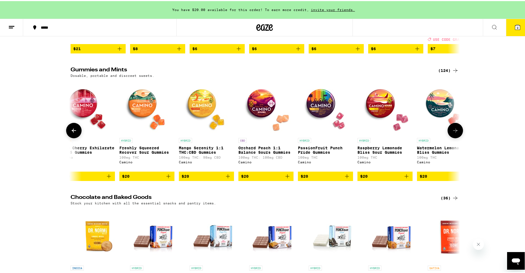
click at [457, 137] on button at bounding box center [454, 129] width 15 height 15
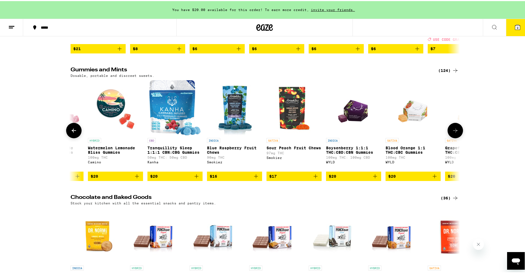
click at [457, 137] on button at bounding box center [454, 129] width 15 height 15
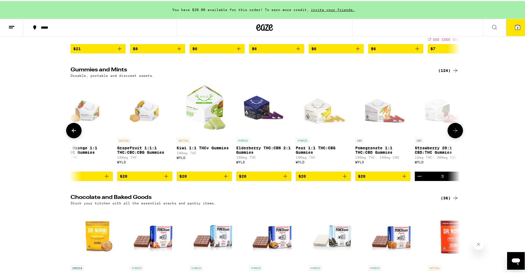
click at [457, 137] on button at bounding box center [454, 129] width 15 height 15
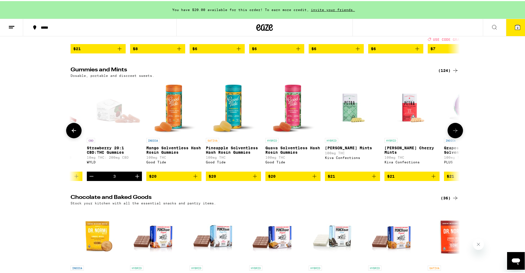
click at [457, 137] on button at bounding box center [454, 129] width 15 height 15
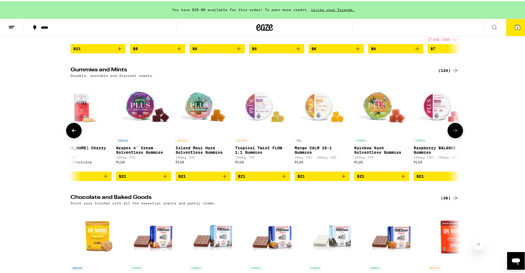
click at [457, 137] on button at bounding box center [454, 129] width 15 height 15
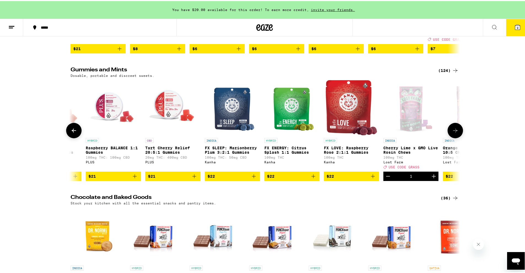
click at [457, 137] on button at bounding box center [454, 129] width 15 height 15
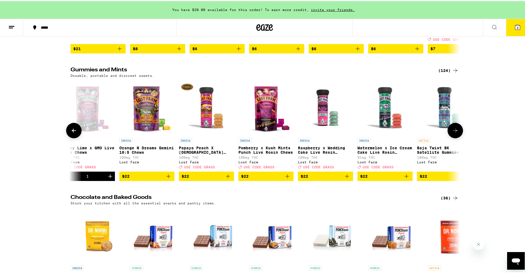
scroll to position [0, 6322]
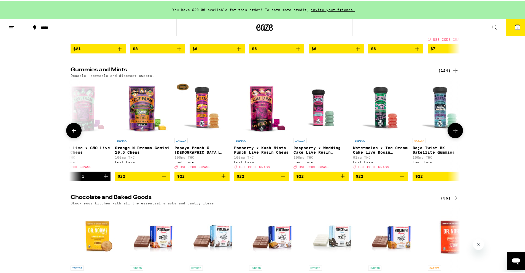
click at [457, 137] on button at bounding box center [454, 129] width 15 height 15
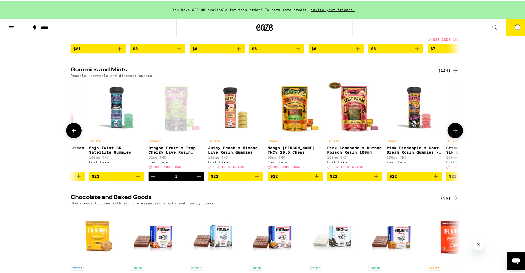
scroll to position [0, 6650]
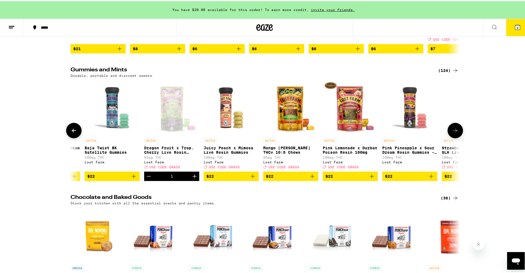
click at [410, 153] on p "Pink Pineapple x Sour Dream Rosin Gummies - 100mg" at bounding box center [409, 149] width 55 height 9
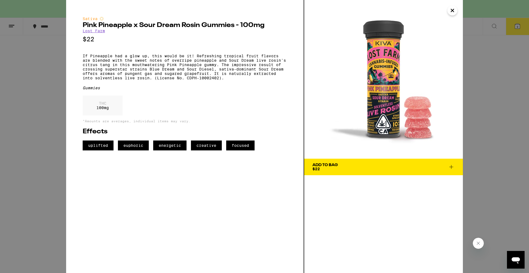
click at [452, 168] on icon at bounding box center [451, 167] width 7 height 7
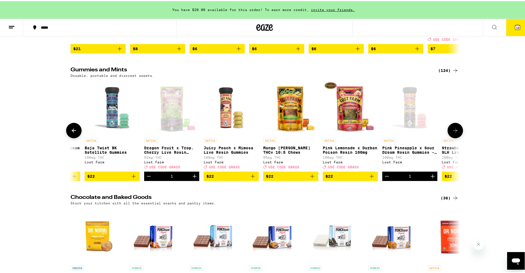
click at [456, 133] on icon at bounding box center [455, 129] width 7 height 7
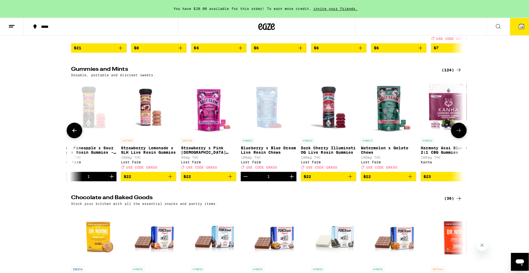
scroll to position [0, 6977]
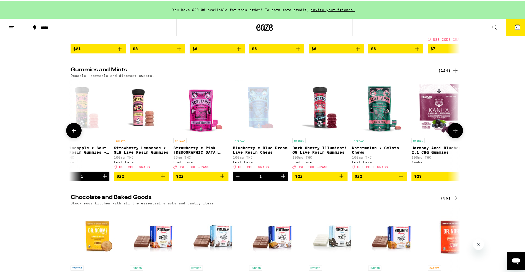
click at [400, 178] on icon "Add to bag" at bounding box center [400, 175] width 7 height 7
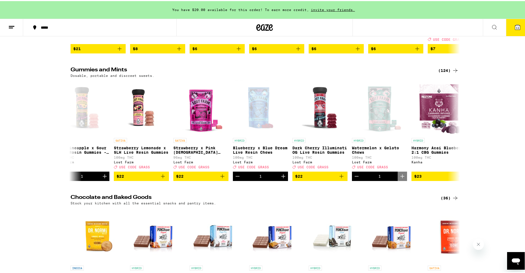
click at [516, 26] on button "11" at bounding box center [517, 26] width 23 height 17
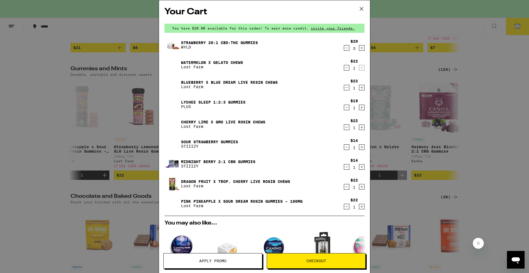
click at [344, 148] on icon "Decrement" at bounding box center [346, 147] width 5 height 7
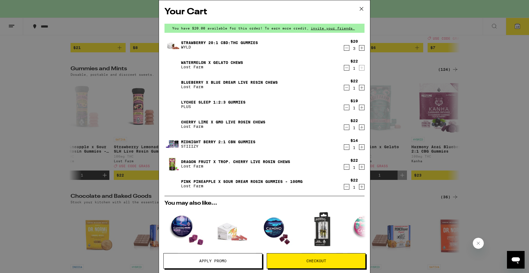
click at [65, 49] on div "Your Cart You have $20.00 available for this order! To earn more credit, invite…" at bounding box center [264, 136] width 529 height 273
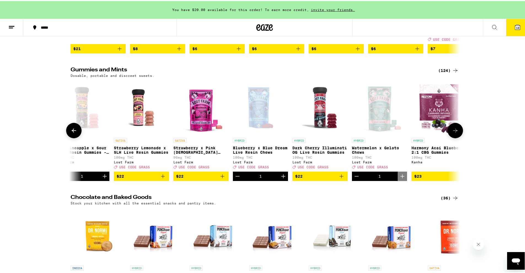
click at [74, 133] on icon at bounding box center [74, 129] width 7 height 7
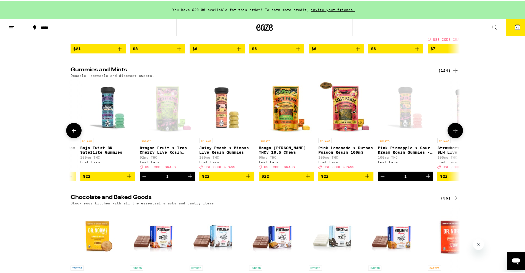
scroll to position [0, 6650]
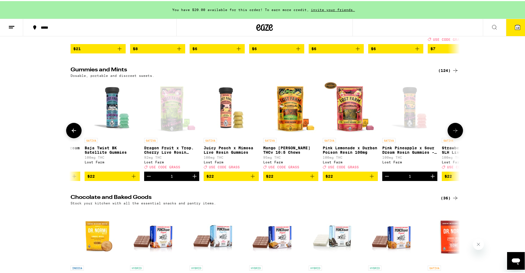
click at [71, 133] on icon at bounding box center [74, 129] width 7 height 7
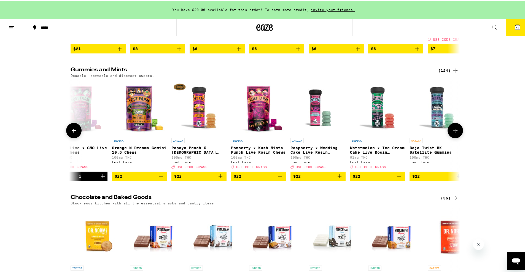
scroll to position [0, 6322]
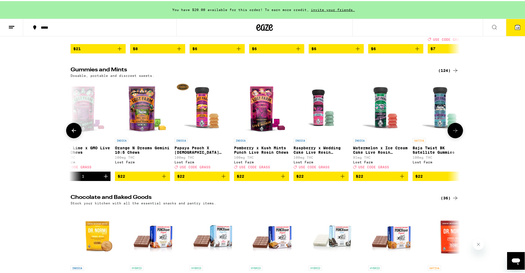
click at [71, 133] on icon at bounding box center [74, 129] width 7 height 7
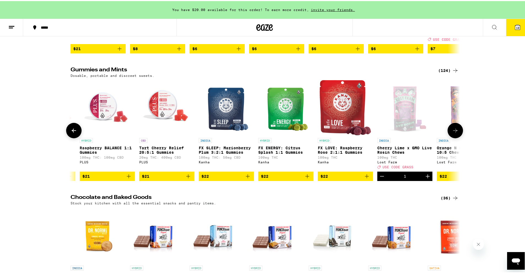
scroll to position [0, 5994]
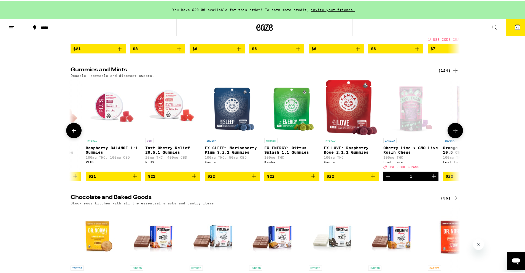
click at [453, 133] on icon at bounding box center [455, 129] width 7 height 7
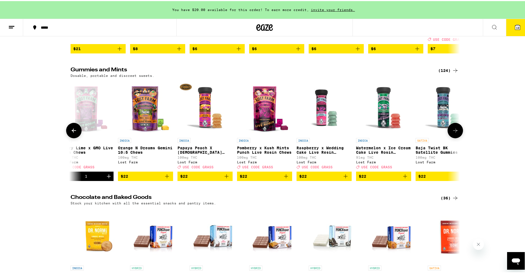
scroll to position [0, 6322]
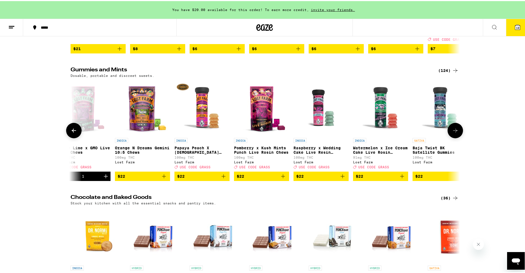
click at [453, 133] on icon at bounding box center [455, 129] width 7 height 7
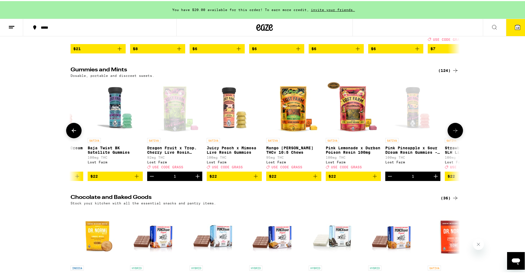
scroll to position [0, 6650]
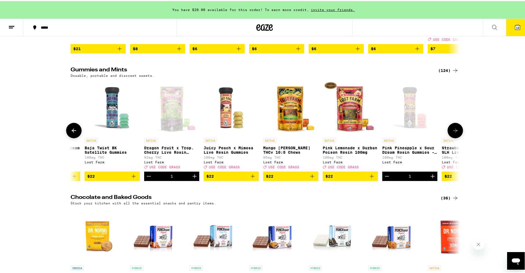
click at [453, 133] on icon at bounding box center [455, 129] width 7 height 7
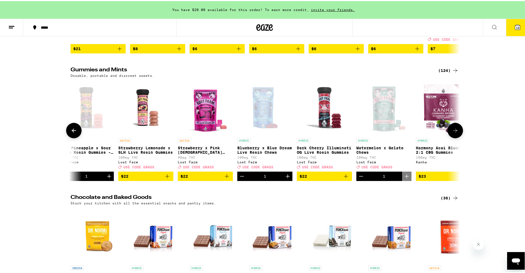
scroll to position [0, 6977]
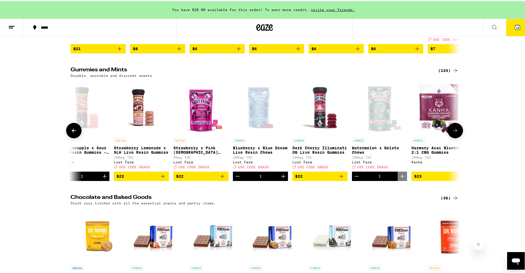
click at [76, 137] on button at bounding box center [73, 129] width 15 height 15
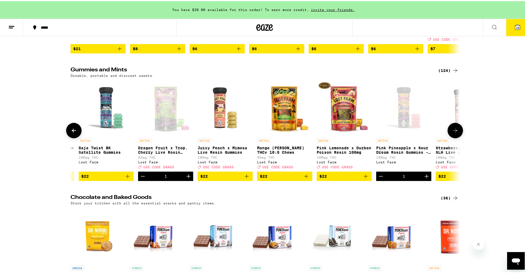
scroll to position [0, 6650]
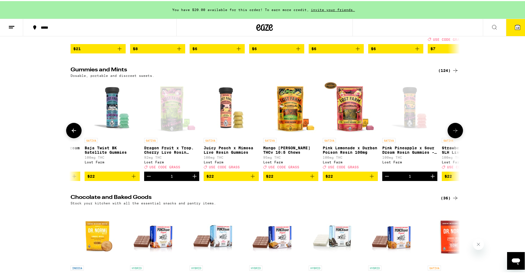
click at [146, 178] on icon "Decrement" at bounding box center [148, 175] width 7 height 7
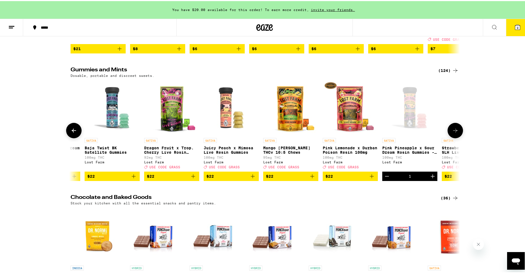
click at [456, 133] on icon at bounding box center [455, 129] width 7 height 7
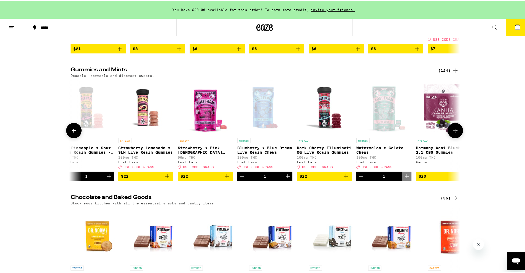
scroll to position [0, 6977]
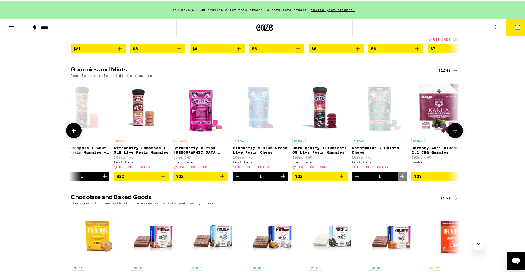
click at [160, 178] on icon "Add to bag" at bounding box center [162, 175] width 7 height 7
click at [452, 137] on button at bounding box center [454, 129] width 15 height 15
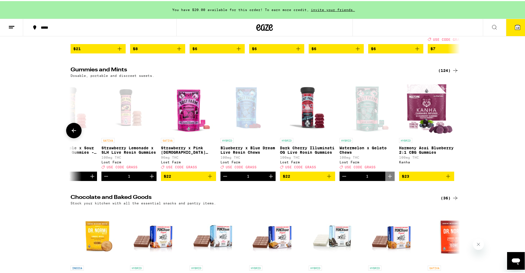
click at [75, 137] on button at bounding box center [73, 129] width 15 height 15
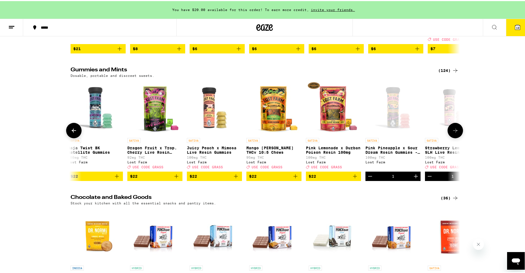
scroll to position [0, 6662]
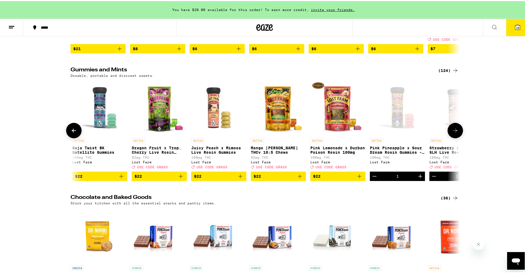
click at [75, 137] on button at bounding box center [73, 129] width 15 height 15
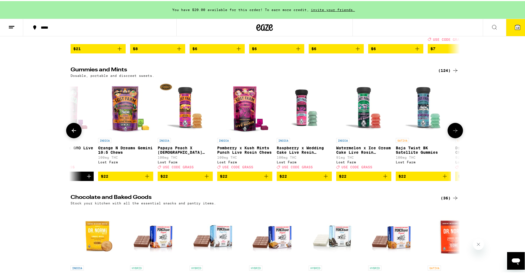
scroll to position [0, 6334]
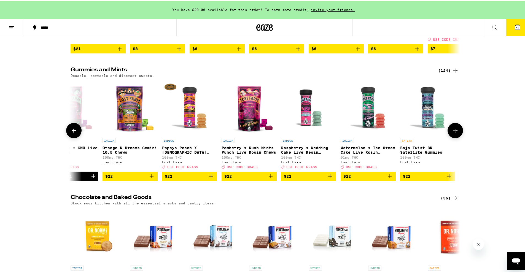
click at [75, 137] on button at bounding box center [73, 129] width 15 height 15
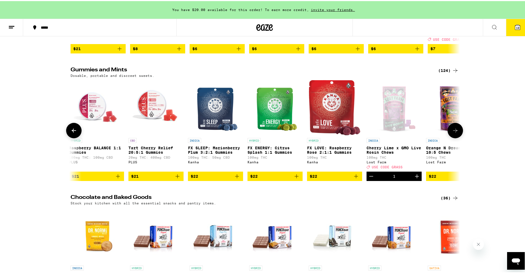
scroll to position [0, 6006]
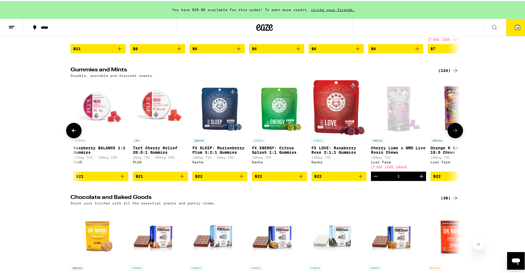
click at [376, 178] on icon "Decrement" at bounding box center [375, 175] width 7 height 7
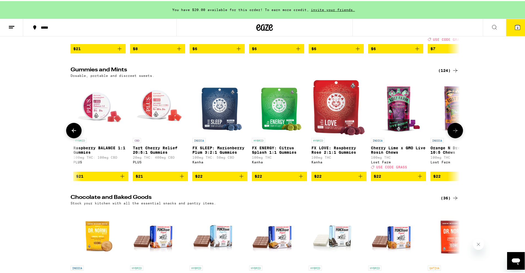
click at [457, 137] on button at bounding box center [454, 129] width 15 height 15
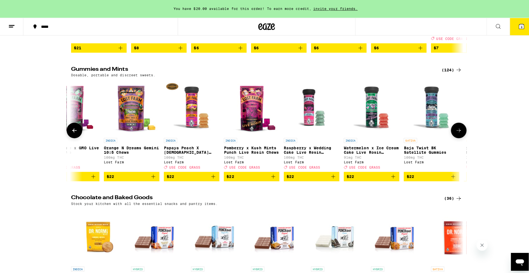
scroll to position [0, 6334]
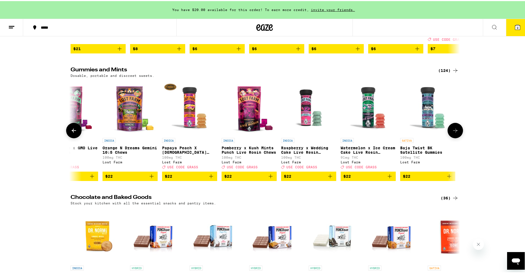
click at [211, 178] on icon "Add to bag" at bounding box center [211, 175] width 7 height 7
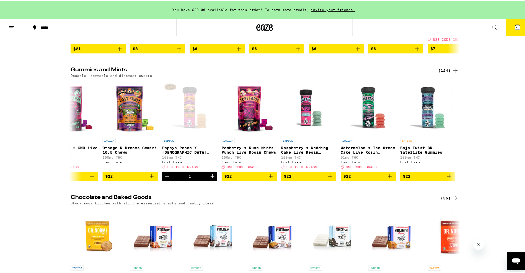
click at [516, 29] on icon at bounding box center [517, 26] width 7 height 7
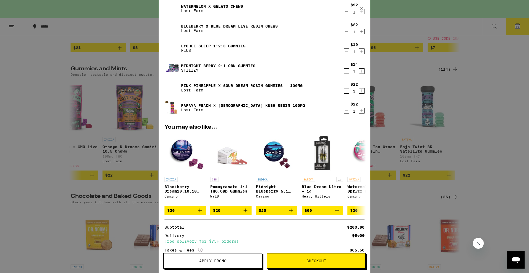
scroll to position [136, 0]
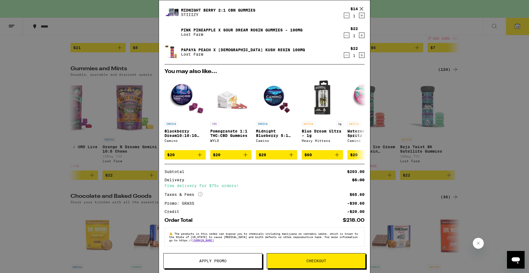
click at [327, 264] on button "Checkout" at bounding box center [316, 260] width 99 height 15
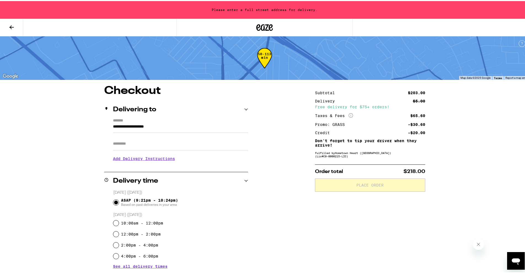
scroll to position [55, 0]
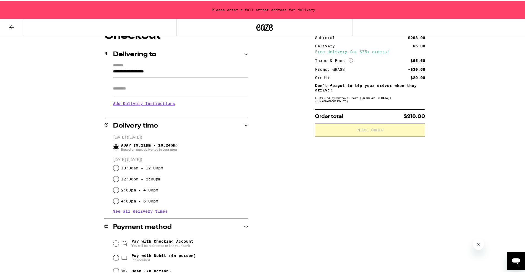
click at [125, 101] on h3 "Add Delivery Instructions" at bounding box center [180, 102] width 135 height 13
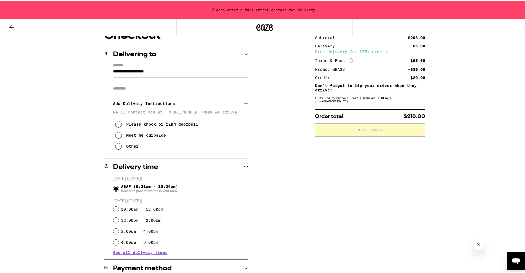
click at [117, 148] on icon at bounding box center [118, 145] width 7 height 7
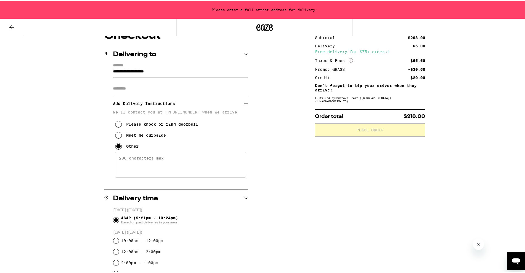
click at [131, 159] on textarea "Enter any other delivery instructions you want driver to know" at bounding box center [180, 164] width 131 height 26
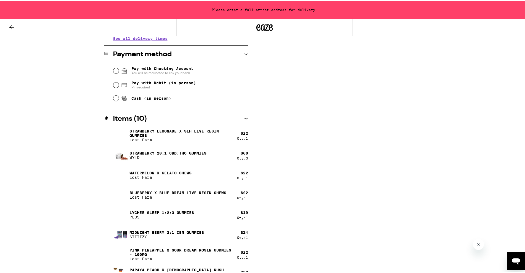
scroll to position [303, 0]
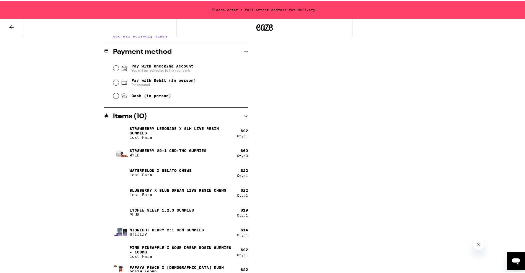
type textarea "It's hard to see the address. There's a brown Toyota Tacoma in the driveway tha…"
click at [107, 94] on div "Pay with Checking Account You will be redirected to link your bank Pay with Deb…" at bounding box center [176, 80] width 144 height 41
click at [115, 97] on input "Cash (in person)" at bounding box center [116, 95] width 6 height 6
radio input "true"
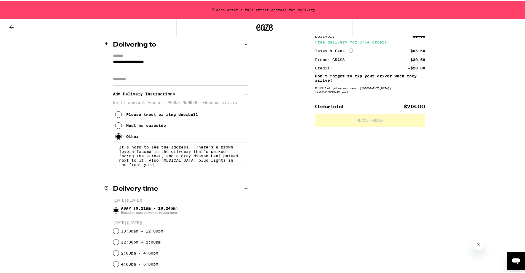
scroll to position [10, 0]
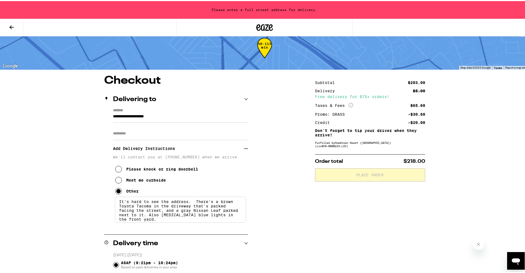
click at [167, 116] on input "**********" at bounding box center [180, 116] width 135 height 9
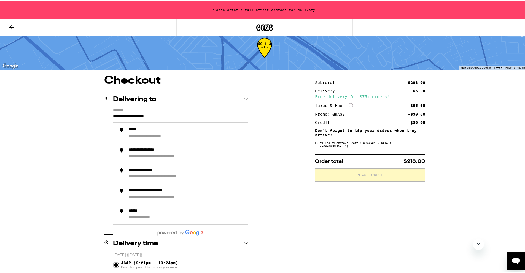
drag, startPoint x: 177, startPoint y: 113, endPoint x: 97, endPoint y: 112, distance: 80.7
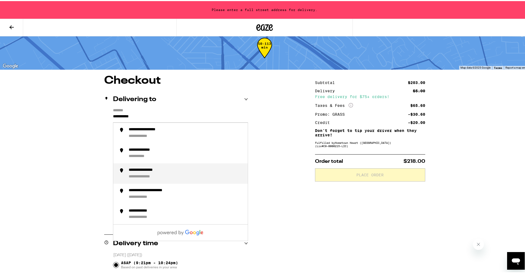
click at [160, 170] on div "**********" at bounding box center [150, 169] width 42 height 5
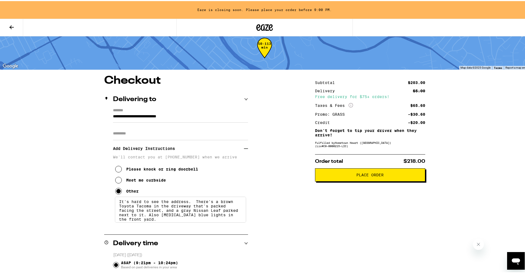
click at [202, 113] on input "**********" at bounding box center [180, 116] width 135 height 9
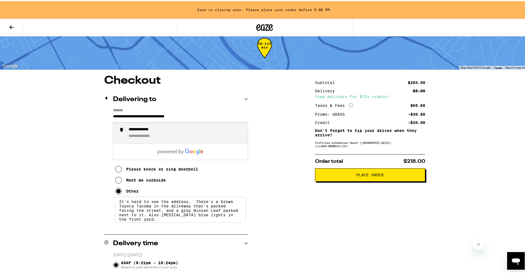
type input "**********"
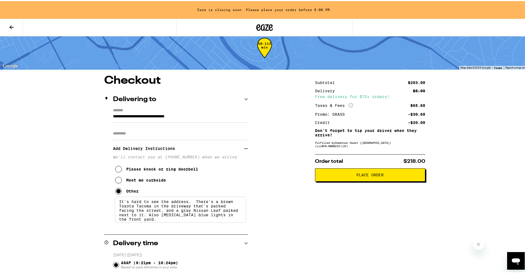
click at [10, 26] on icon at bounding box center [11, 26] width 4 height 4
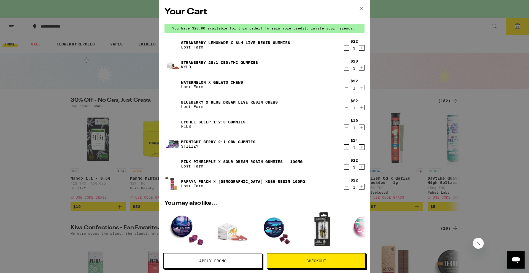
click at [344, 146] on icon "Decrement" at bounding box center [346, 147] width 5 height 7
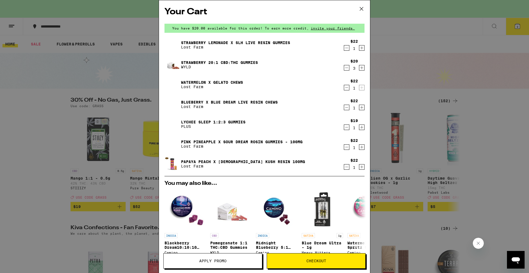
click at [62, 71] on div "Your Cart You have $20.00 available for this order! To earn more credit, invite…" at bounding box center [264, 136] width 529 height 273
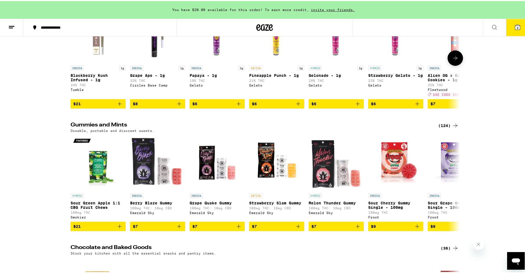
scroll to position [1763, 0]
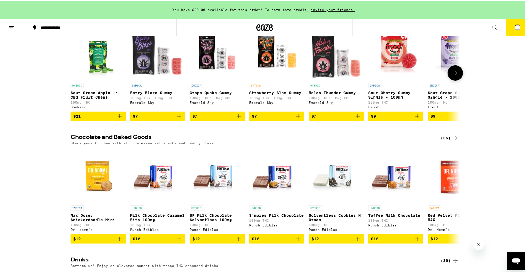
click at [452, 75] on icon at bounding box center [455, 72] width 7 height 7
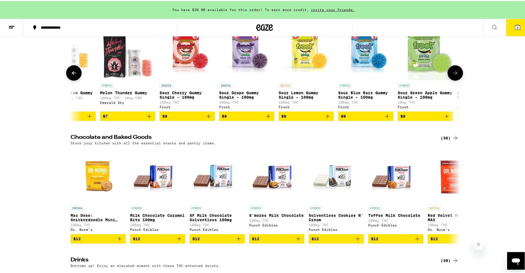
click at [452, 75] on icon at bounding box center [455, 72] width 7 height 7
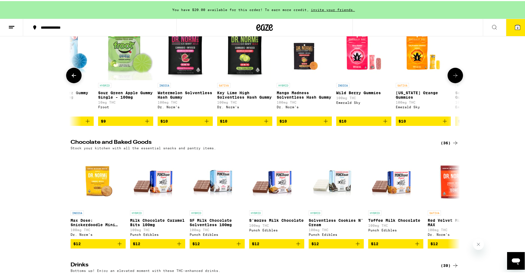
click at [451, 82] on button at bounding box center [454, 74] width 15 height 15
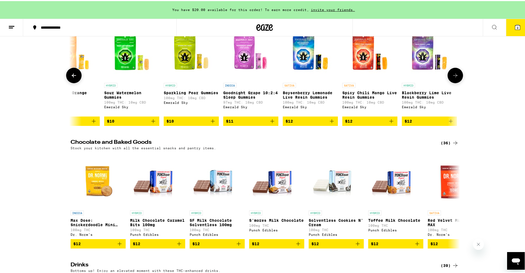
click at [451, 82] on button at bounding box center [454, 74] width 15 height 15
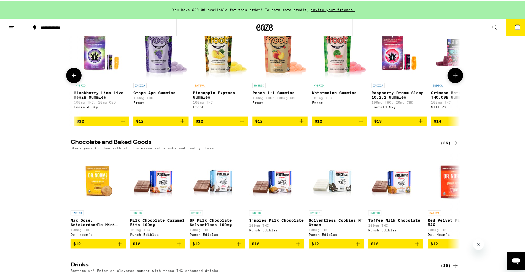
click at [451, 82] on button at bounding box center [454, 74] width 15 height 15
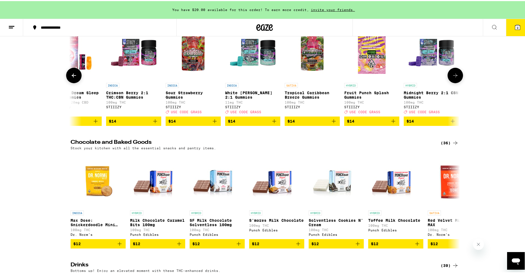
scroll to position [0, 1514]
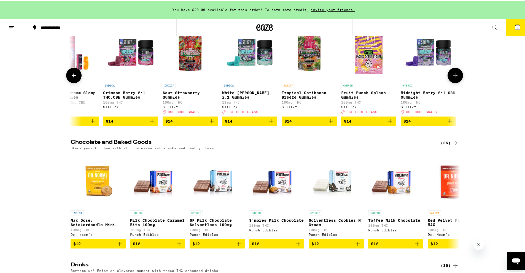
click at [450, 82] on button at bounding box center [454, 74] width 15 height 15
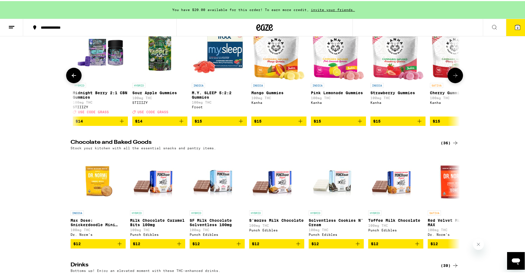
click at [450, 82] on button at bounding box center [454, 74] width 15 height 15
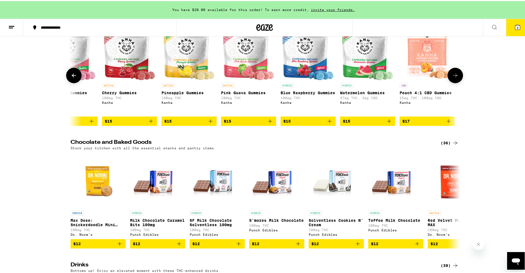
click at [450, 82] on button at bounding box center [454, 74] width 15 height 15
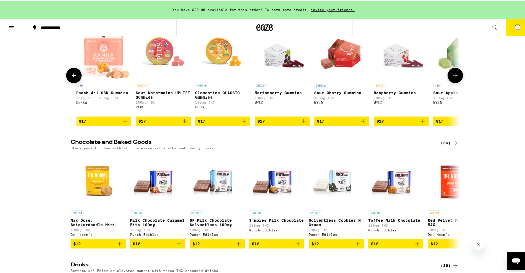
scroll to position [0, 2498]
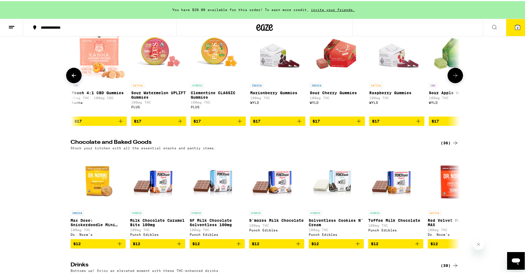
click at [450, 82] on button at bounding box center [454, 74] width 15 height 15
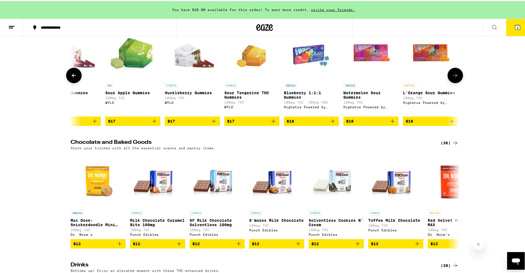
scroll to position [0, 2826]
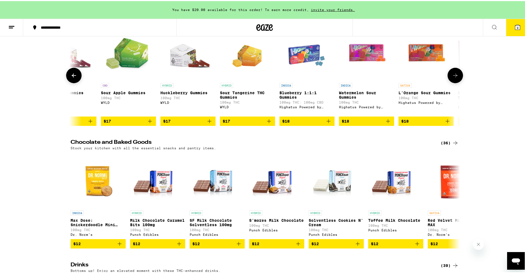
click at [450, 82] on button at bounding box center [454, 74] width 15 height 15
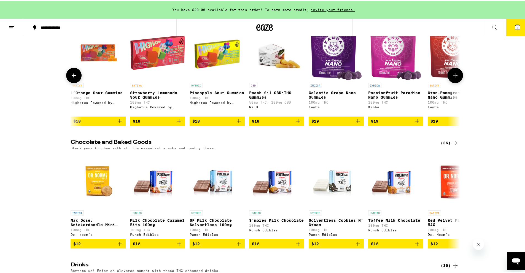
click at [450, 82] on button at bounding box center [454, 74] width 15 height 15
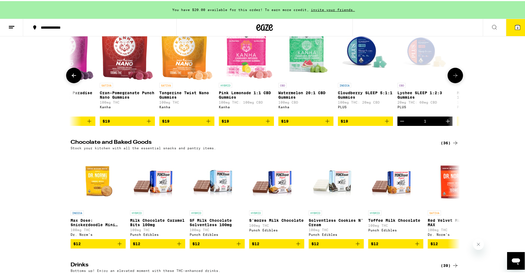
click at [450, 82] on button at bounding box center [454, 74] width 15 height 15
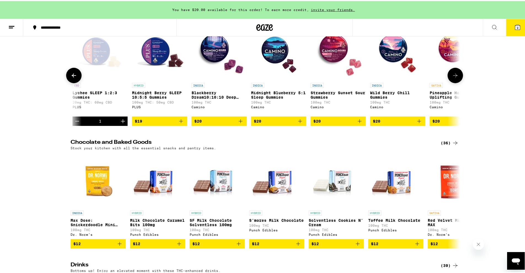
scroll to position [0, 3809]
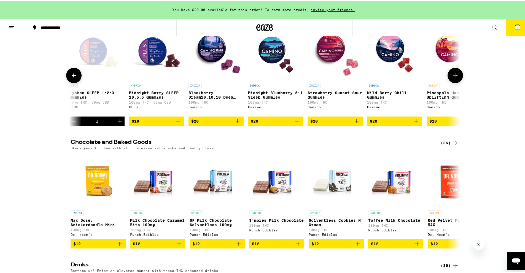
click at [450, 82] on button at bounding box center [454, 74] width 15 height 15
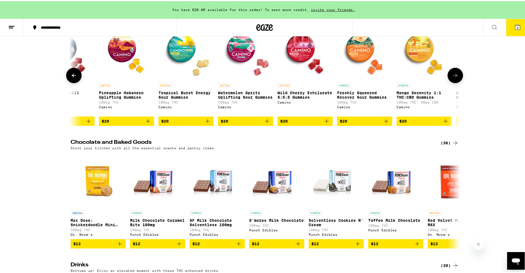
scroll to position [0, 4137]
click at [450, 82] on button at bounding box center [454, 74] width 15 height 15
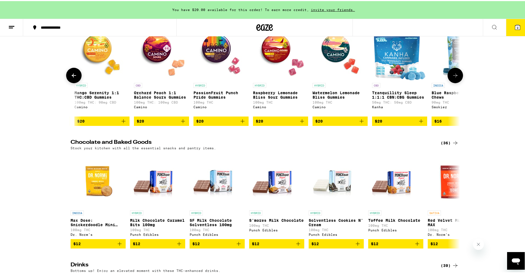
scroll to position [0, 4464]
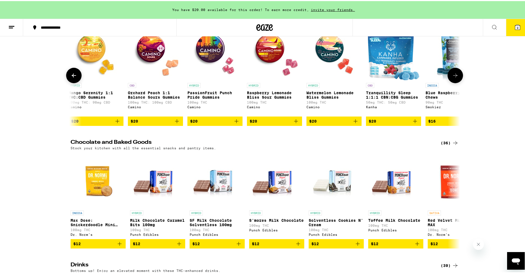
click at [450, 82] on button at bounding box center [454, 74] width 15 height 15
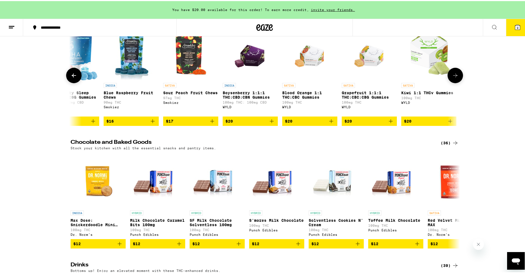
scroll to position [0, 4792]
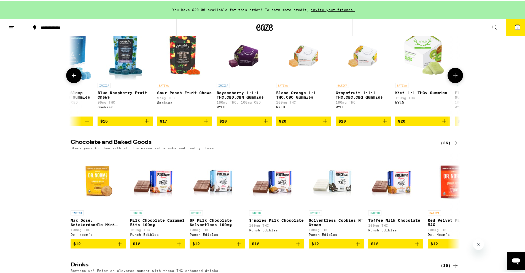
click at [450, 82] on button at bounding box center [454, 74] width 15 height 15
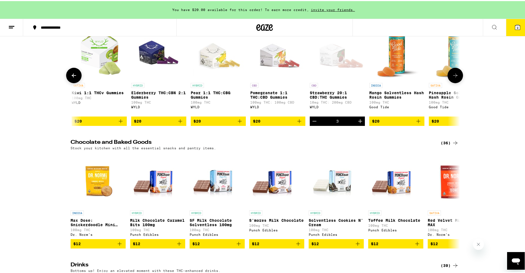
scroll to position [0, 5120]
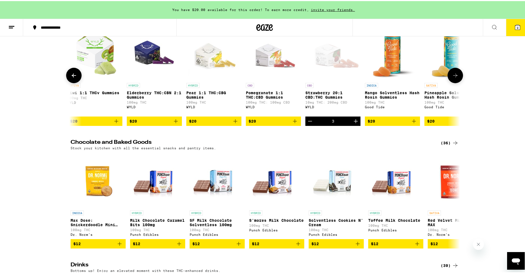
click at [450, 82] on button at bounding box center [454, 74] width 15 height 15
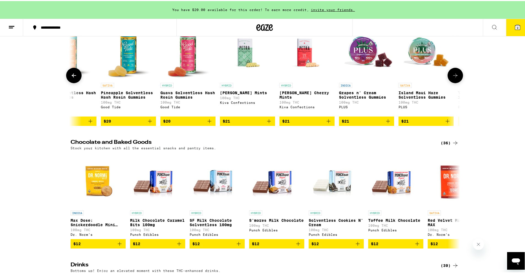
scroll to position [0, 5448]
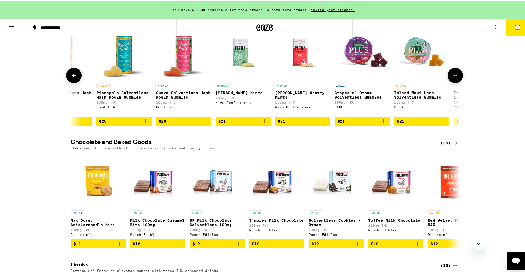
click at [71, 78] on icon at bounding box center [74, 74] width 7 height 7
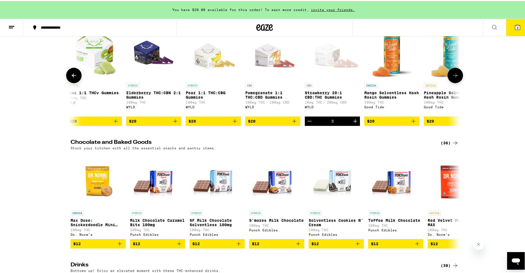
scroll to position [0, 5120]
click at [453, 78] on icon at bounding box center [455, 74] width 7 height 7
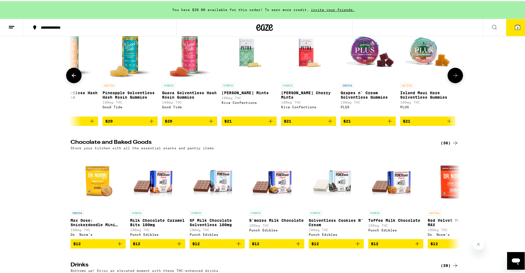
scroll to position [0, 5448]
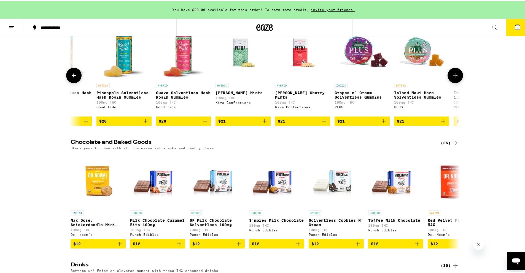
click at [74, 78] on icon at bounding box center [74, 74] width 7 height 7
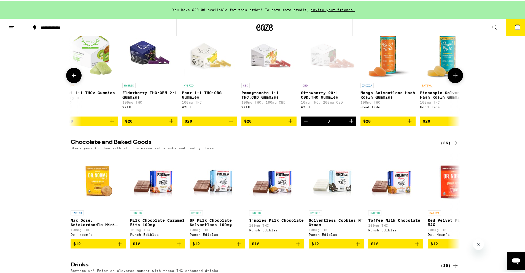
scroll to position [0, 5120]
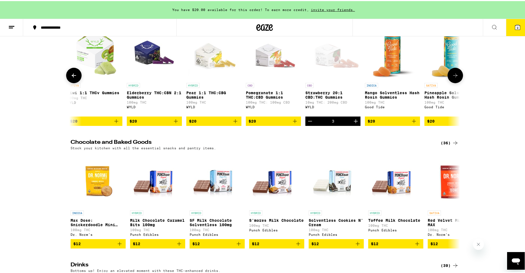
click at [410, 123] on icon "Add to bag" at bounding box center [413, 120] width 7 height 7
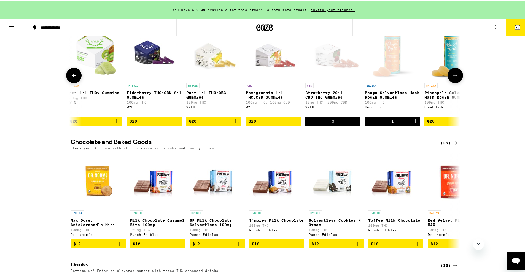
click at [457, 82] on button at bounding box center [454, 74] width 15 height 15
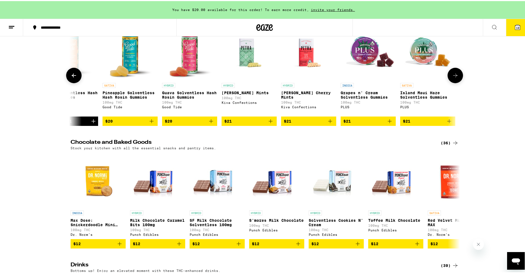
scroll to position [0, 5448]
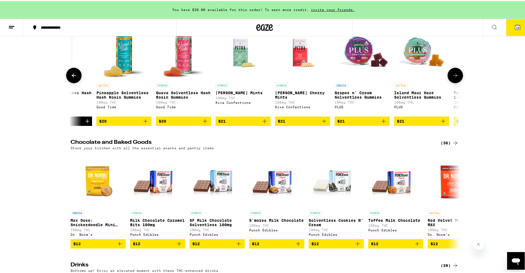
click at [457, 82] on button at bounding box center [454, 74] width 15 height 15
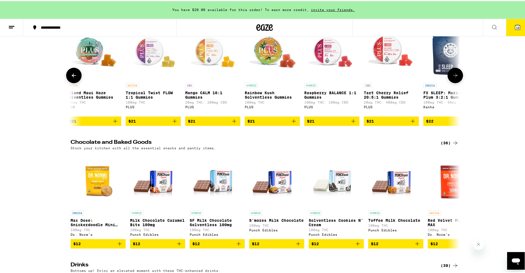
click at [457, 82] on button at bounding box center [454, 74] width 15 height 15
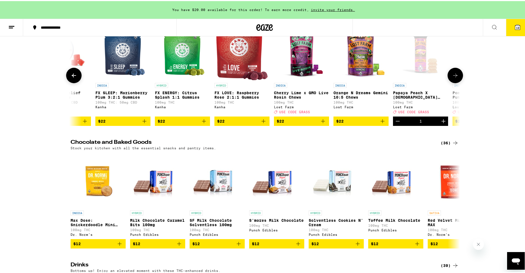
click at [457, 82] on button at bounding box center [454, 74] width 15 height 15
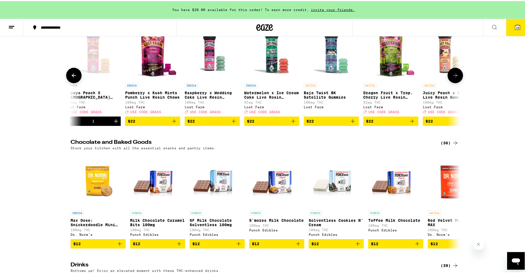
scroll to position [0, 6431]
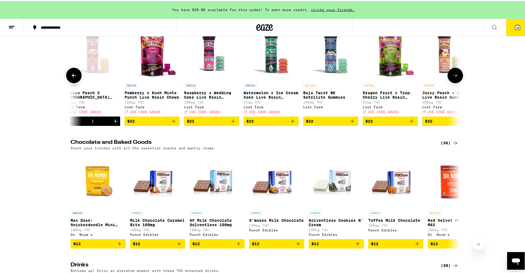
click at [74, 78] on icon at bounding box center [74, 74] width 7 height 7
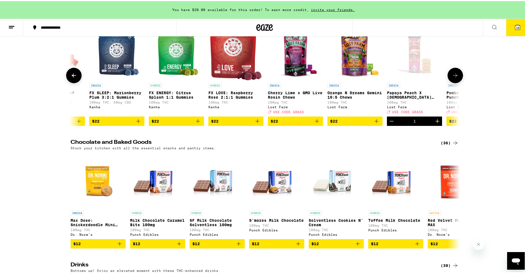
scroll to position [0, 6103]
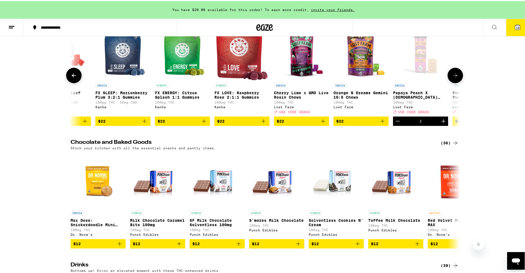
click at [455, 82] on button at bounding box center [454, 74] width 15 height 15
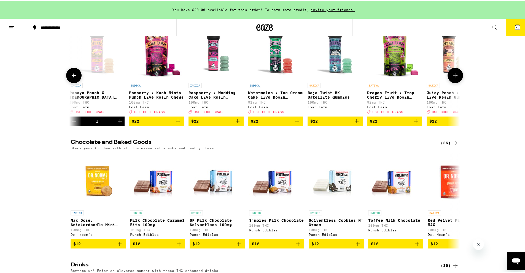
scroll to position [0, 6431]
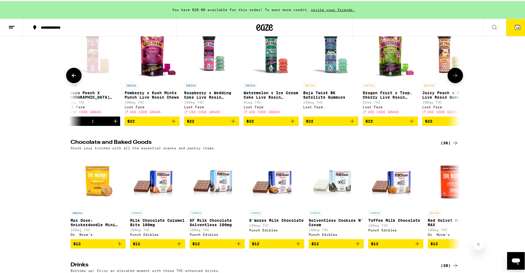
click at [455, 82] on button at bounding box center [454, 74] width 15 height 15
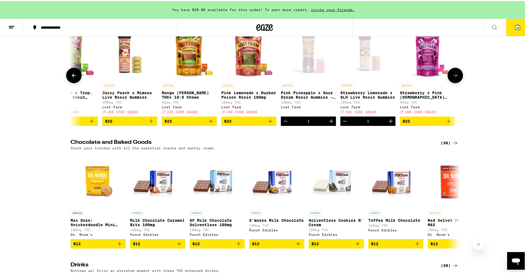
scroll to position [0, 6759]
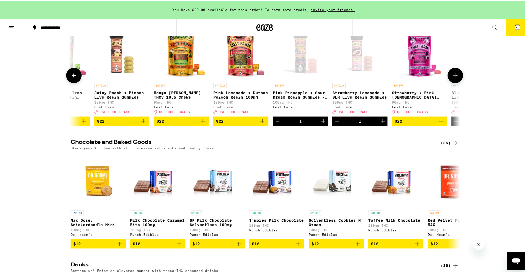
click at [455, 82] on button at bounding box center [454, 74] width 15 height 15
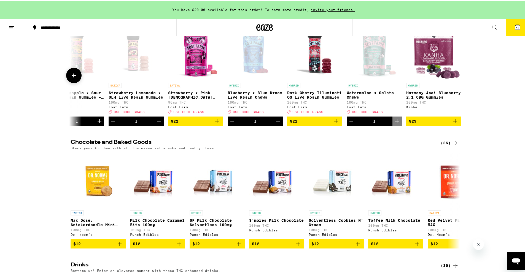
scroll to position [0, 6990]
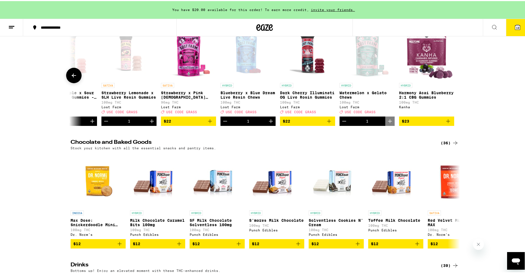
click at [225, 123] on icon "Decrement" at bounding box center [225, 120] width 7 height 7
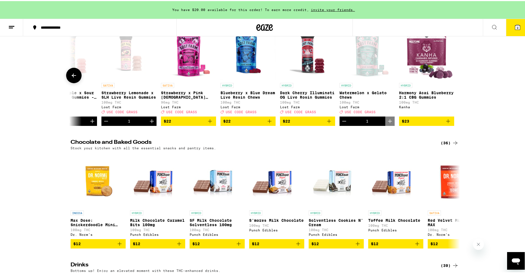
click at [342, 123] on icon "Decrement" at bounding box center [344, 120] width 7 height 7
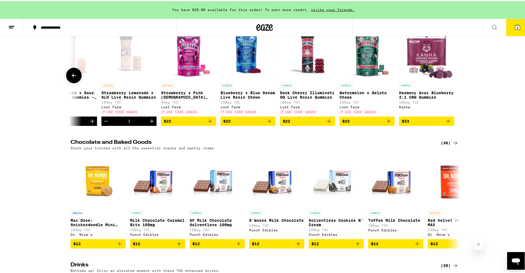
click at [268, 123] on icon "Add to bag" at bounding box center [269, 120] width 7 height 7
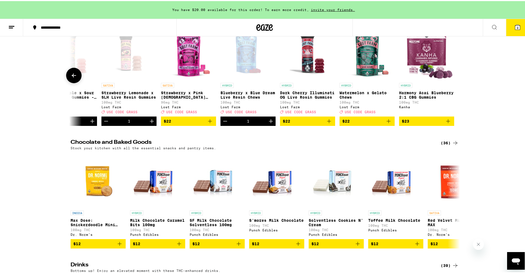
click at [71, 78] on icon at bounding box center [74, 74] width 7 height 7
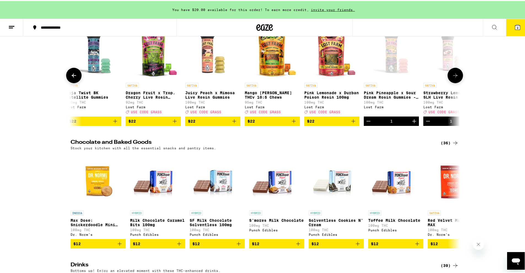
scroll to position [0, 6662]
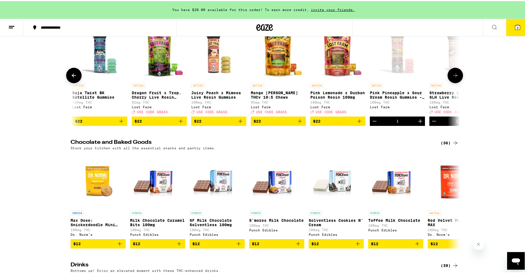
click at [72, 76] on icon at bounding box center [74, 74] width 4 height 4
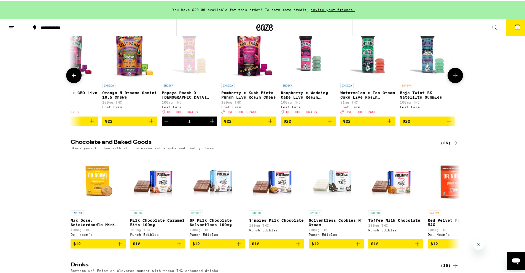
scroll to position [0, 6334]
click at [72, 78] on icon at bounding box center [74, 74] width 7 height 7
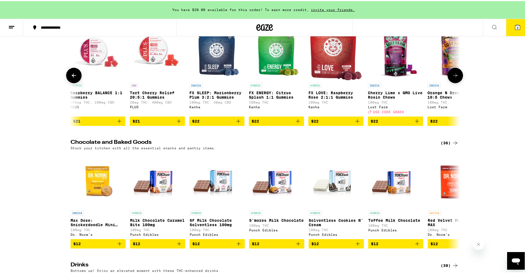
scroll to position [0, 6006]
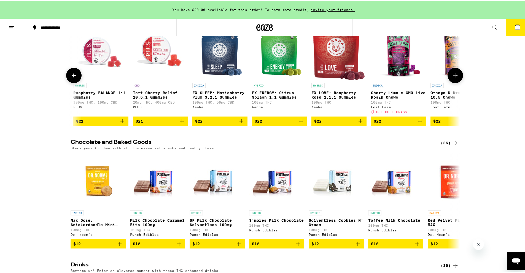
click at [443, 79] on img "Open page for Orange N Dreams Gemini 10:5 Chews from Lost Farm" at bounding box center [457, 51] width 55 height 55
click at [457, 82] on button at bounding box center [454, 74] width 15 height 15
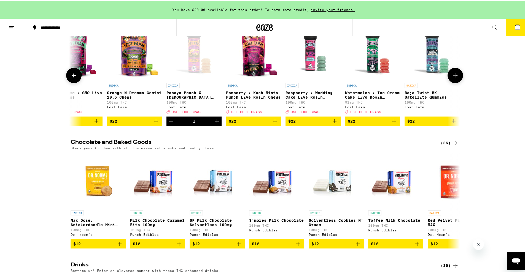
scroll to position [0, 6334]
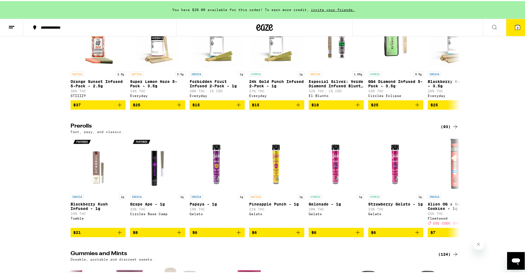
click at [515, 25] on icon at bounding box center [517, 26] width 5 height 5
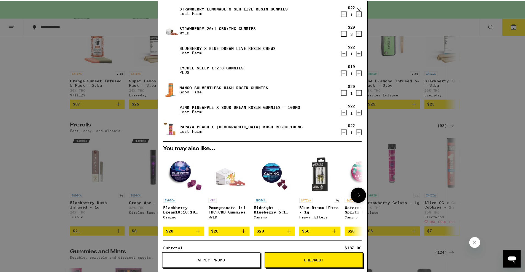
scroll to position [6, 0]
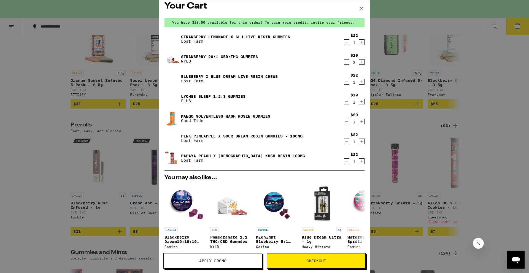
click at [43, 118] on div "Your Cart You have $20.00 available for this order! To earn more credit, invite…" at bounding box center [264, 136] width 529 height 273
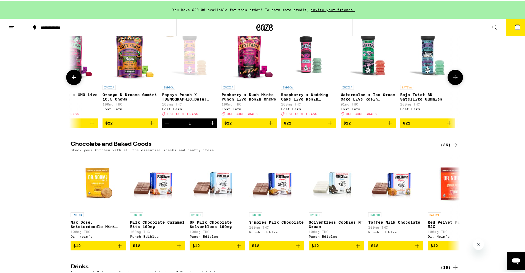
scroll to position [1799, 0]
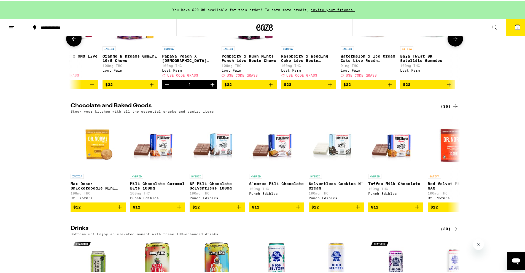
click at [455, 41] on icon at bounding box center [455, 37] width 7 height 7
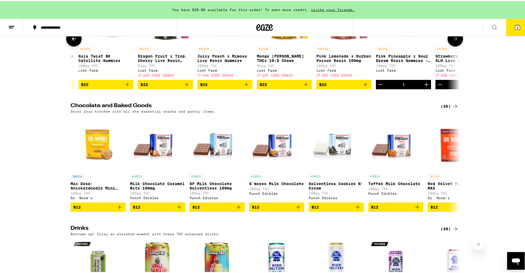
scroll to position [0, 6662]
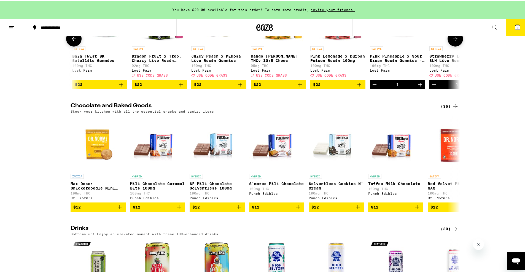
click at [455, 41] on icon at bounding box center [455, 37] width 7 height 7
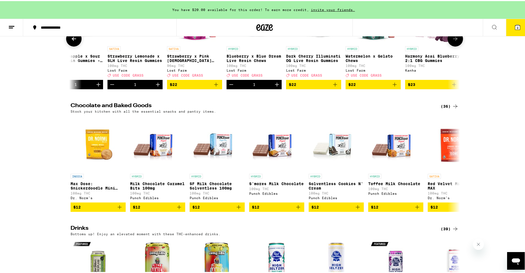
scroll to position [0, 6990]
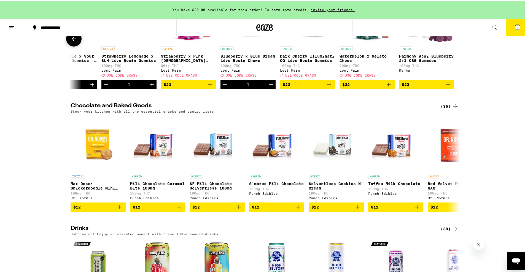
click at [75, 45] on button at bounding box center [73, 37] width 15 height 15
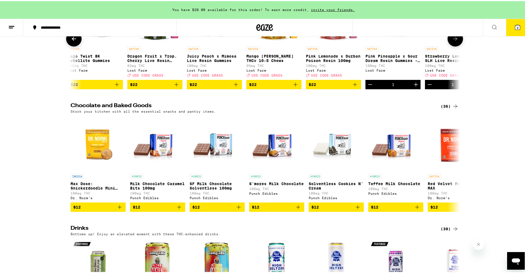
scroll to position [0, 6662]
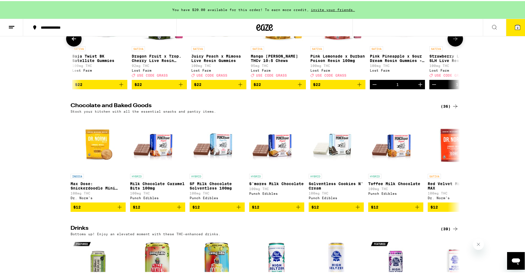
click at [75, 45] on button at bounding box center [73, 37] width 15 height 15
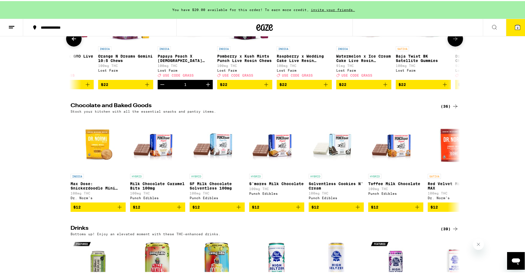
scroll to position [0, 6334]
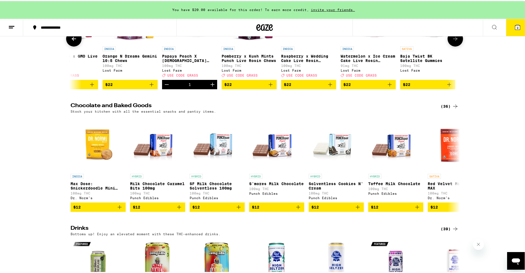
click at [75, 45] on button at bounding box center [73, 37] width 15 height 15
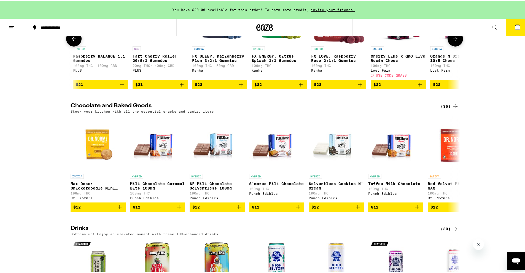
scroll to position [0, 6006]
click at [458, 45] on button at bounding box center [454, 37] width 15 height 15
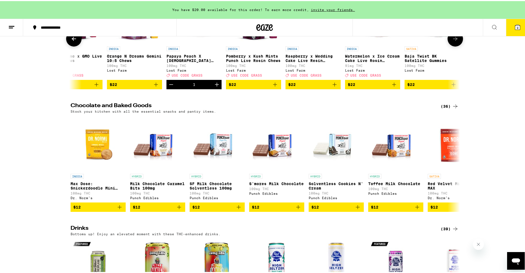
click at [458, 45] on button at bounding box center [454, 37] width 15 height 15
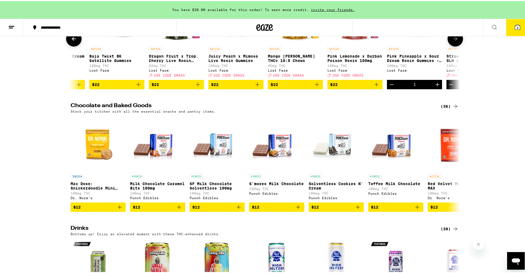
scroll to position [0, 6661]
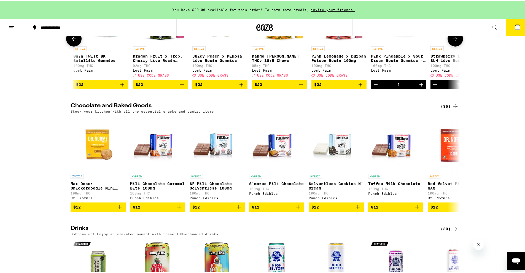
click at [458, 45] on button at bounding box center [454, 37] width 15 height 15
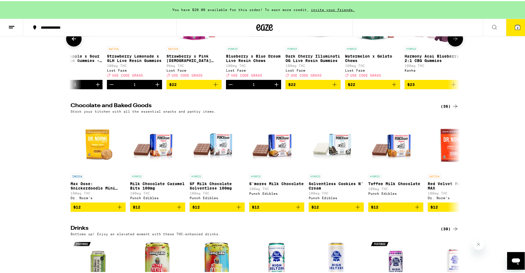
scroll to position [0, 6989]
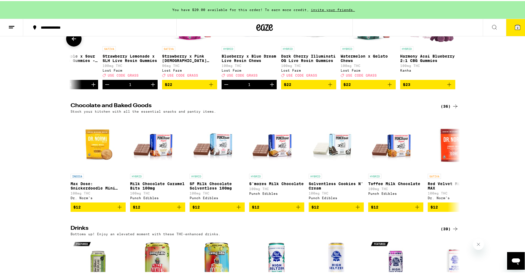
click at [330, 87] on icon "Add to bag" at bounding box center [330, 83] width 7 height 7
click at [514, 23] on icon at bounding box center [517, 26] width 7 height 7
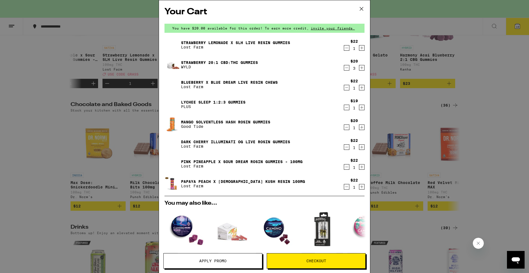
click at [344, 110] on icon "Decrement" at bounding box center [346, 107] width 5 height 7
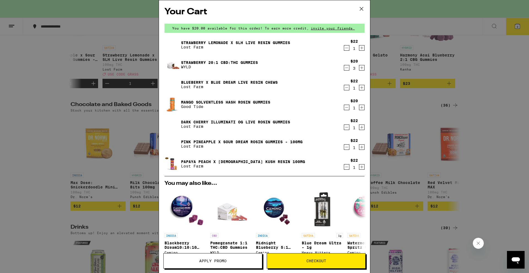
click at [44, 132] on div "Your Cart You have $20.00 available for this order! To earn more credit, invite…" at bounding box center [264, 136] width 529 height 273
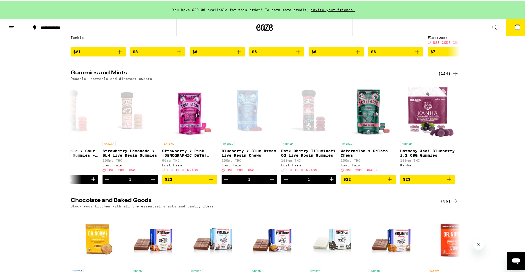
scroll to position [1753, 0]
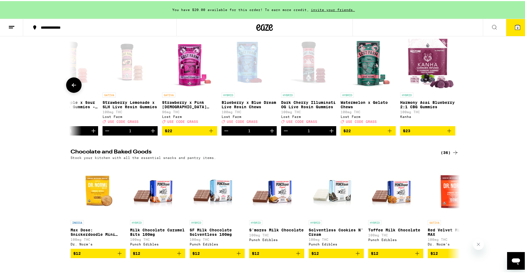
click at [73, 92] on button at bounding box center [73, 83] width 15 height 15
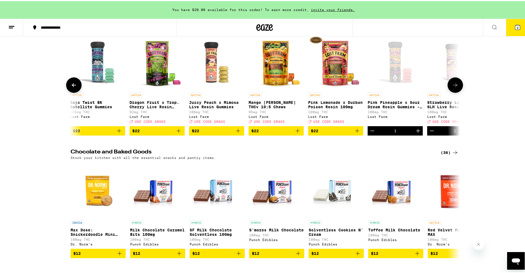
scroll to position [0, 6661]
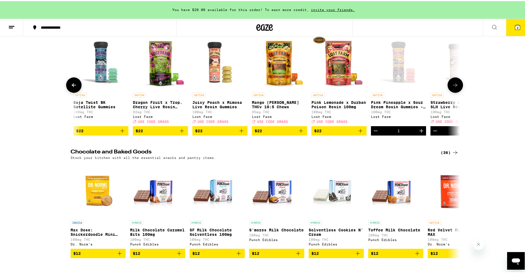
click at [72, 92] on button at bounding box center [73, 83] width 15 height 15
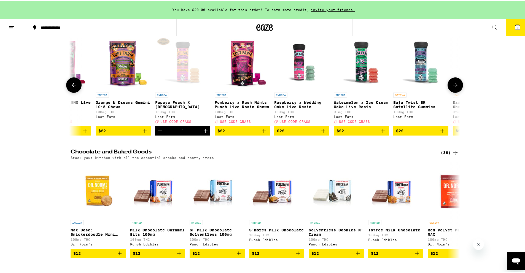
scroll to position [0, 6333]
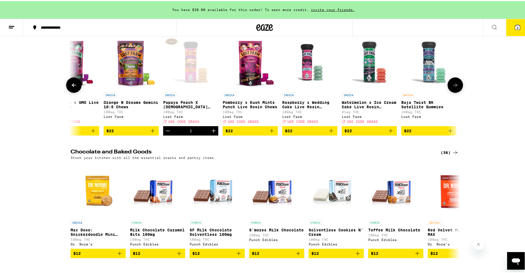
click at [71, 87] on icon at bounding box center [74, 84] width 7 height 7
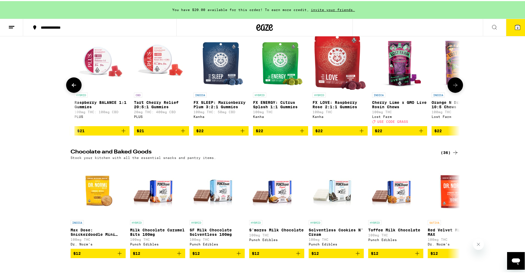
click at [71, 87] on icon at bounding box center [74, 84] width 7 height 7
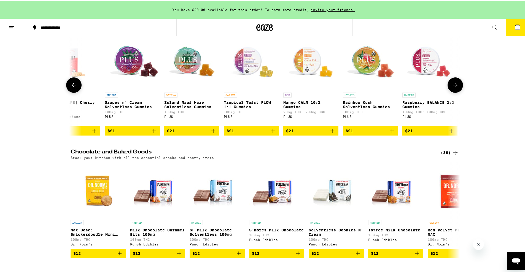
click at [71, 87] on icon at bounding box center [74, 84] width 7 height 7
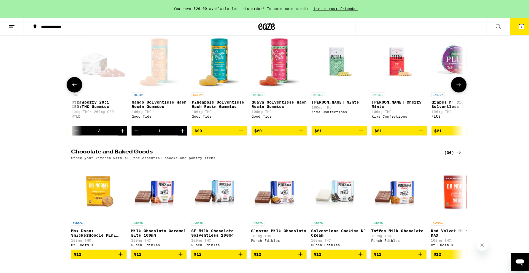
scroll to position [0, 5350]
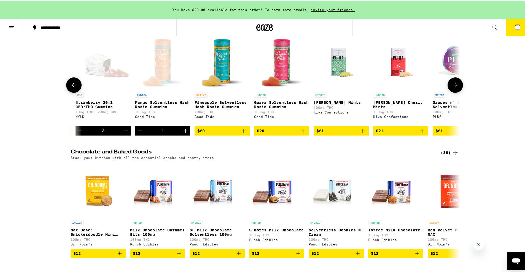
click at [303, 133] on icon "Add to bag" at bounding box center [303, 129] width 7 height 7
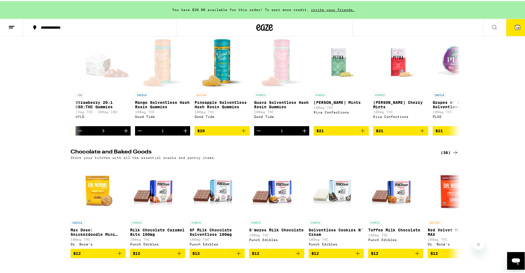
click at [516, 24] on icon at bounding box center [517, 26] width 7 height 7
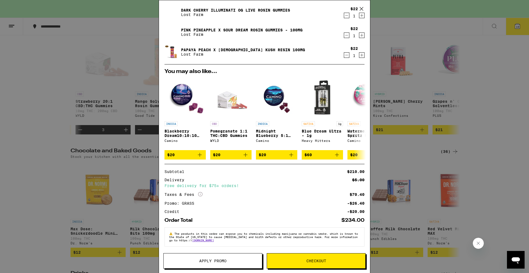
scroll to position [136, 0]
click at [325, 262] on span "Checkout" at bounding box center [316, 261] width 20 height 4
